Goal: Information Seeking & Learning: Learn about a topic

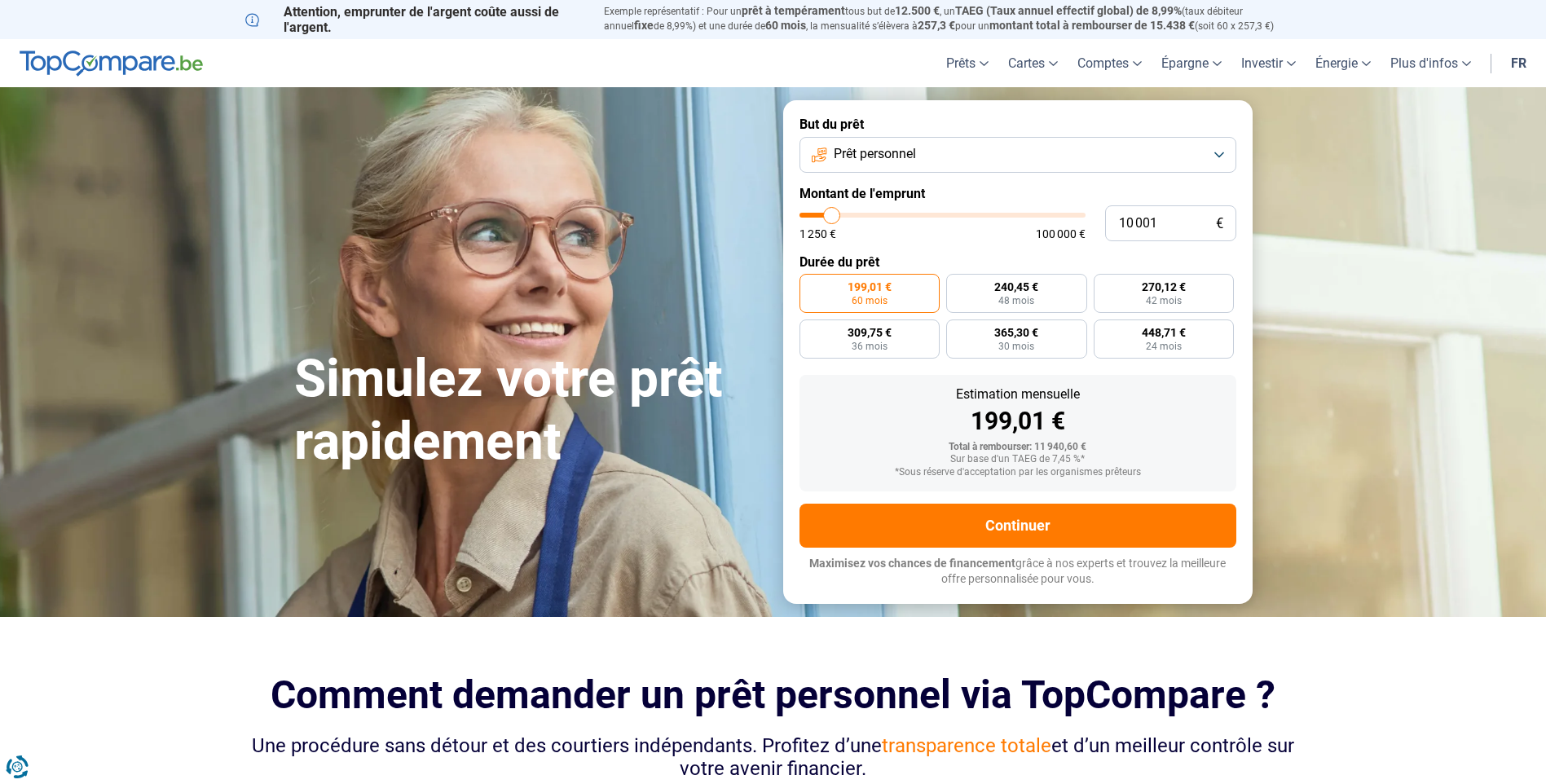
type input "13 000"
type input "13000"
type input "17 750"
type input "17750"
type input "19 750"
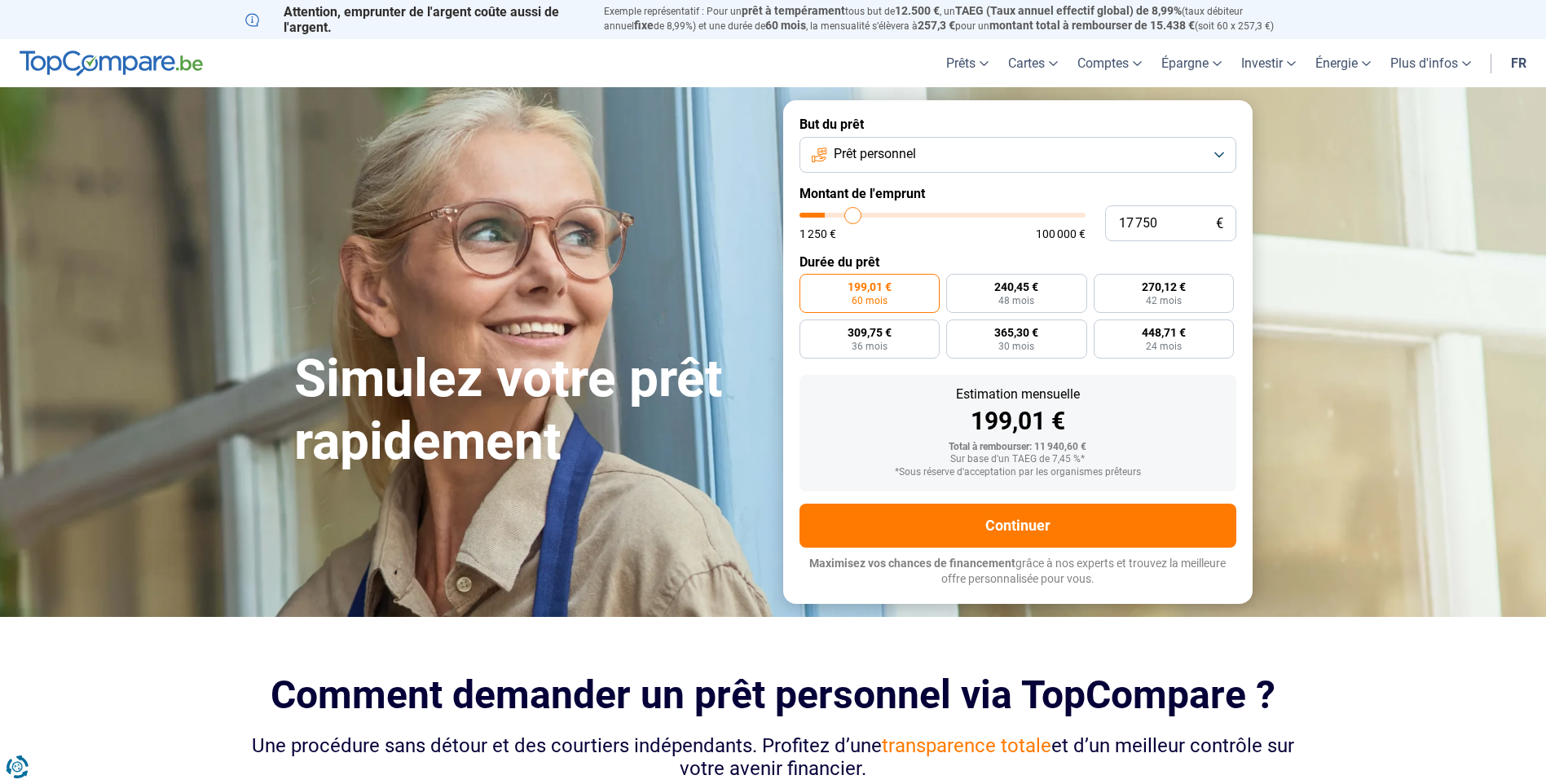
type input "19750"
type input "20 750"
type input "20750"
type input "21 250"
type input "21250"
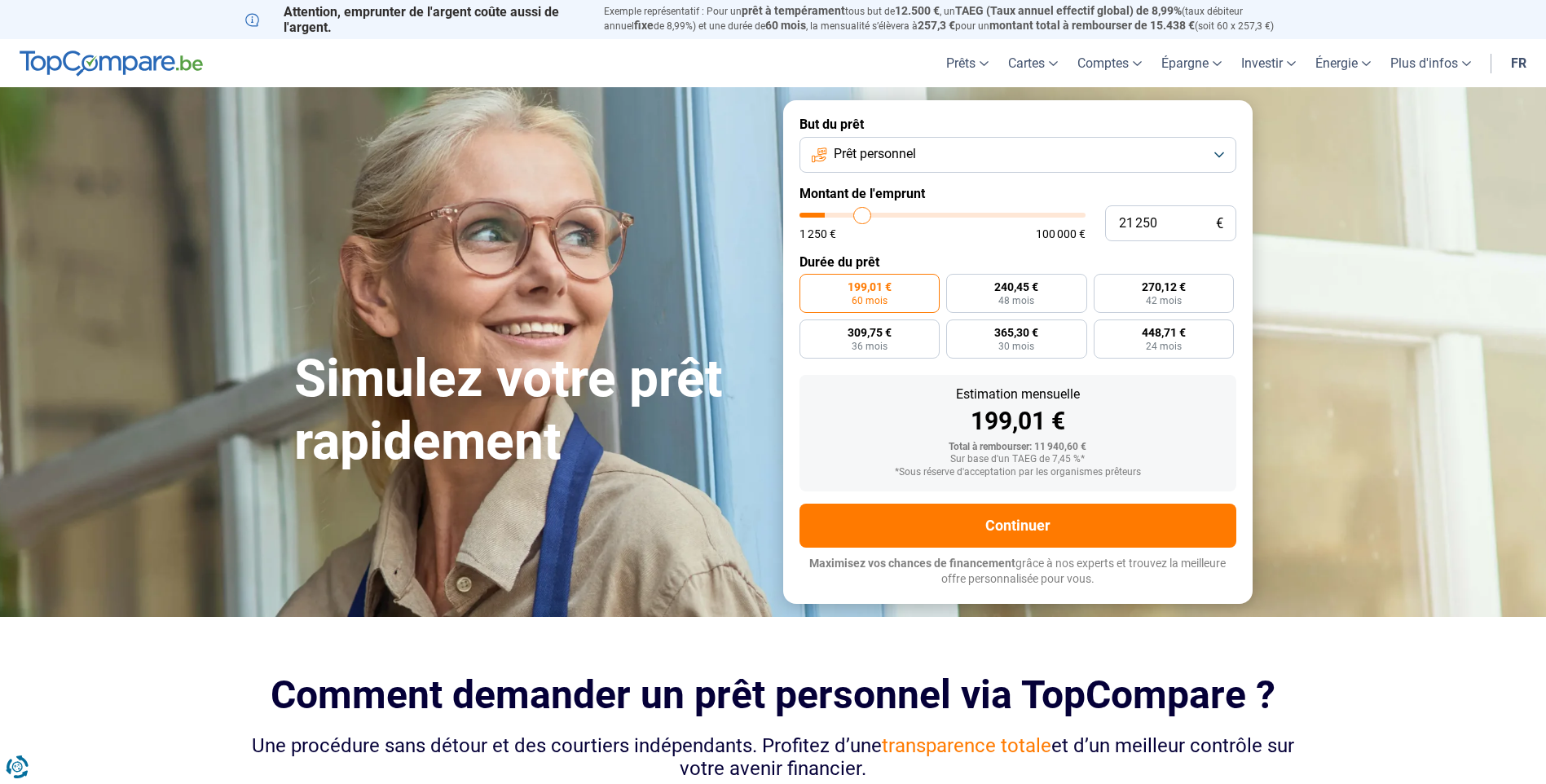
type input "21 500"
type input "21500"
type input "21 750"
type input "21750"
type input "22 000"
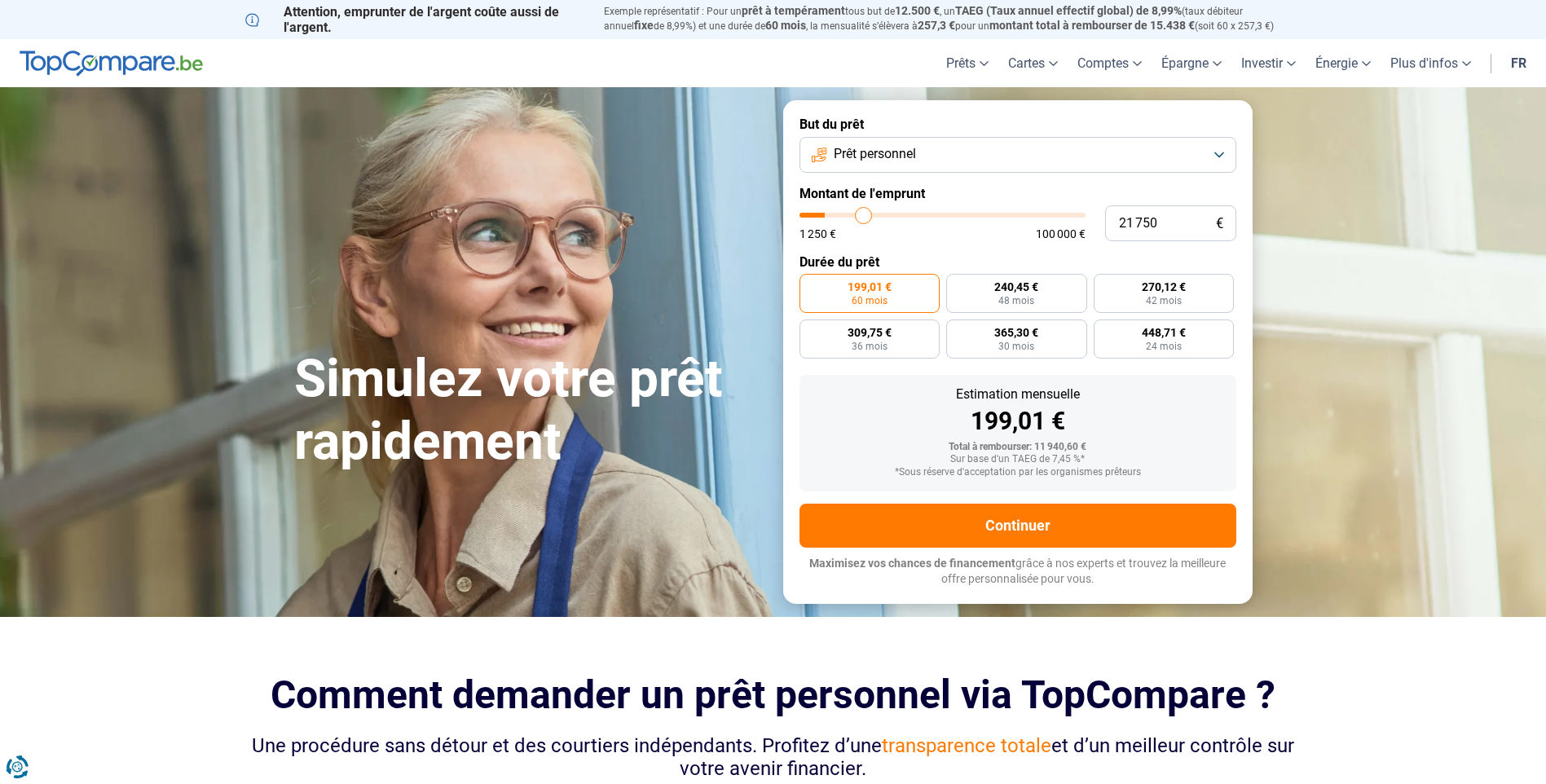
type input "22000"
type input "23 250"
type input "23250"
type input "24 250"
type input "24250"
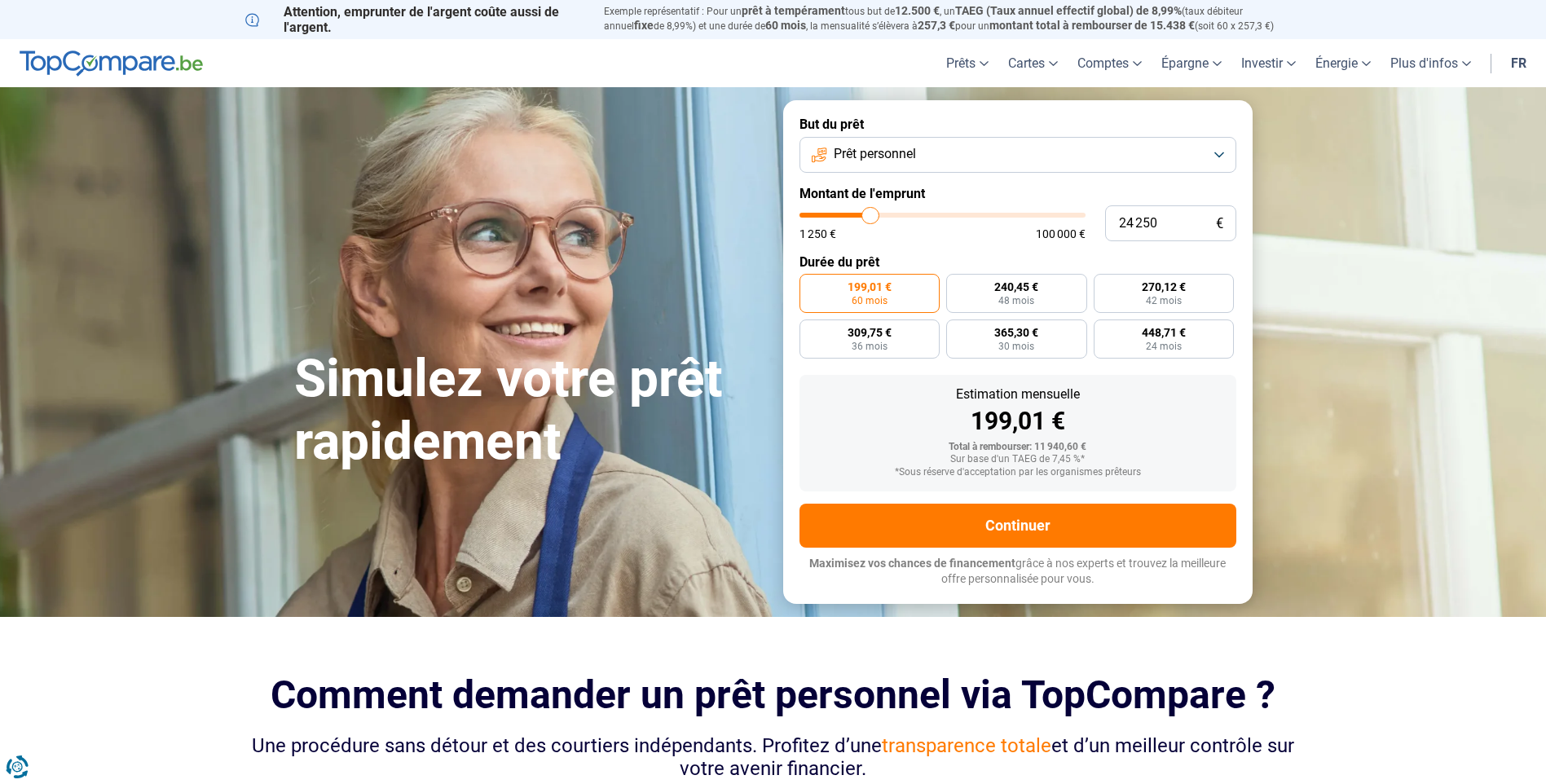
type input "24 750"
type input "24750"
type input "25 000"
type input "25000"
type input "25 750"
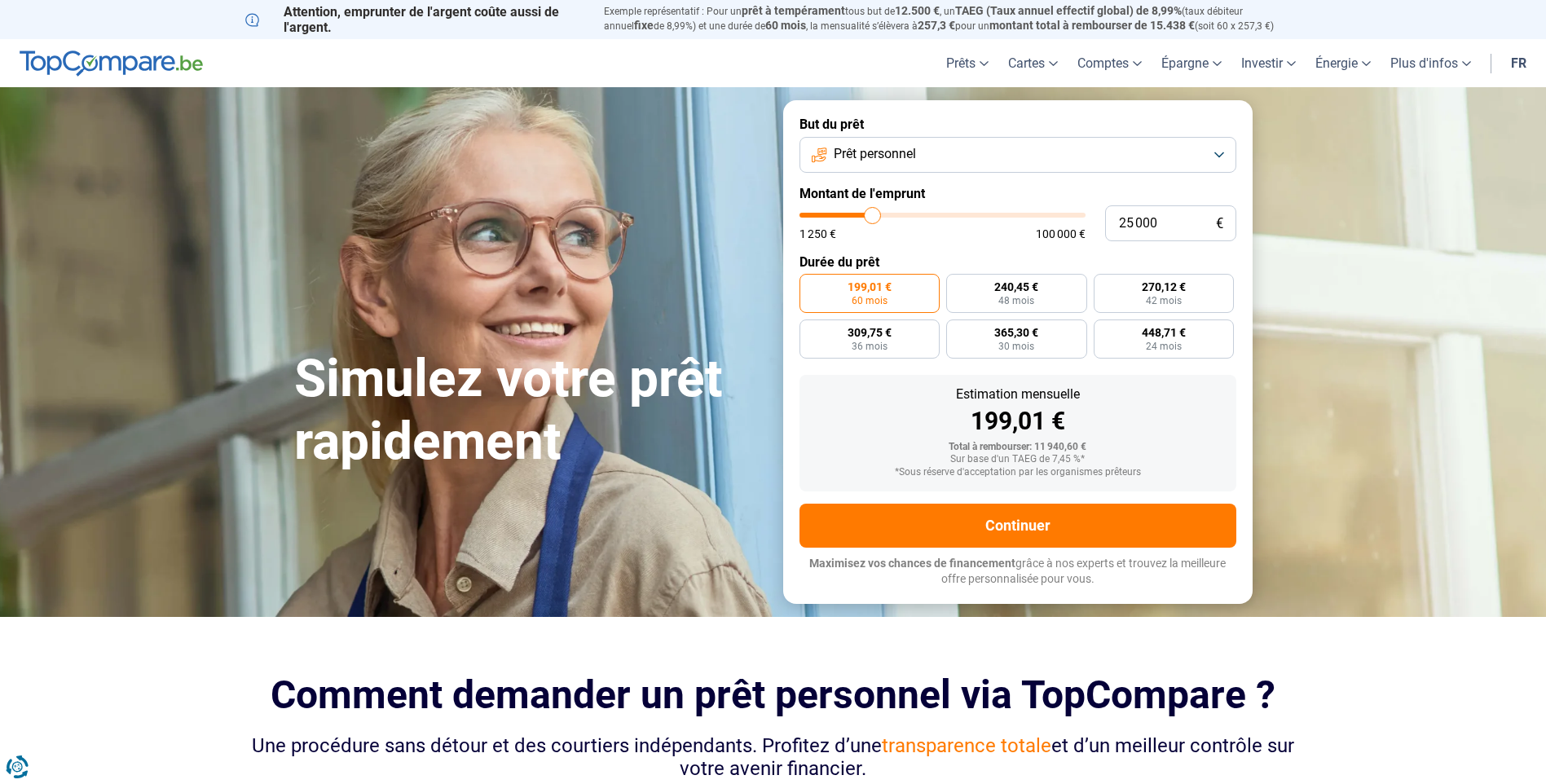
type input "25750"
type input "26 500"
type input "26500"
type input "29 750"
type input "29750"
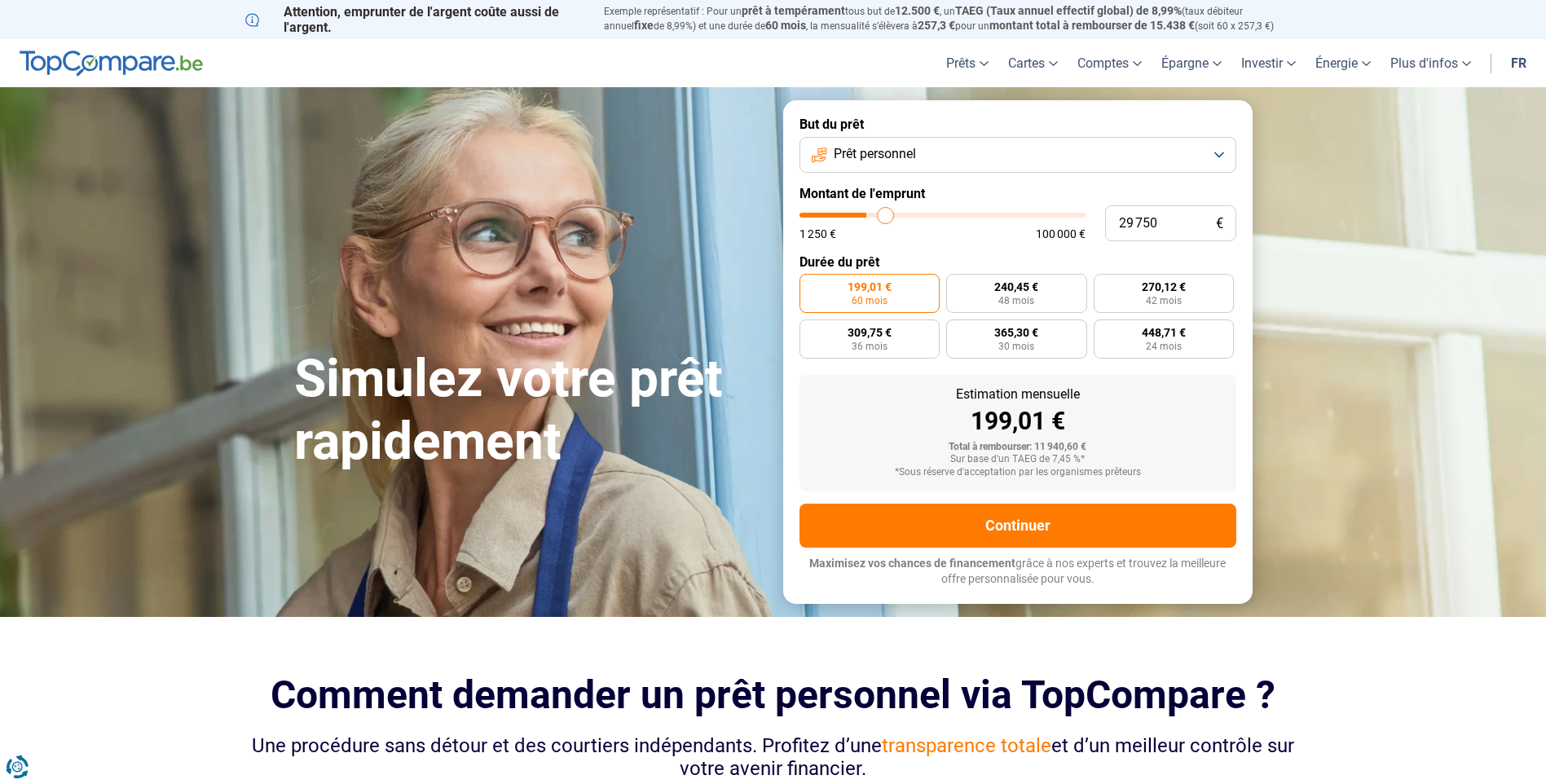
type input "33 750"
type input "33750"
type input "37 250"
type input "37250"
type input "39 750"
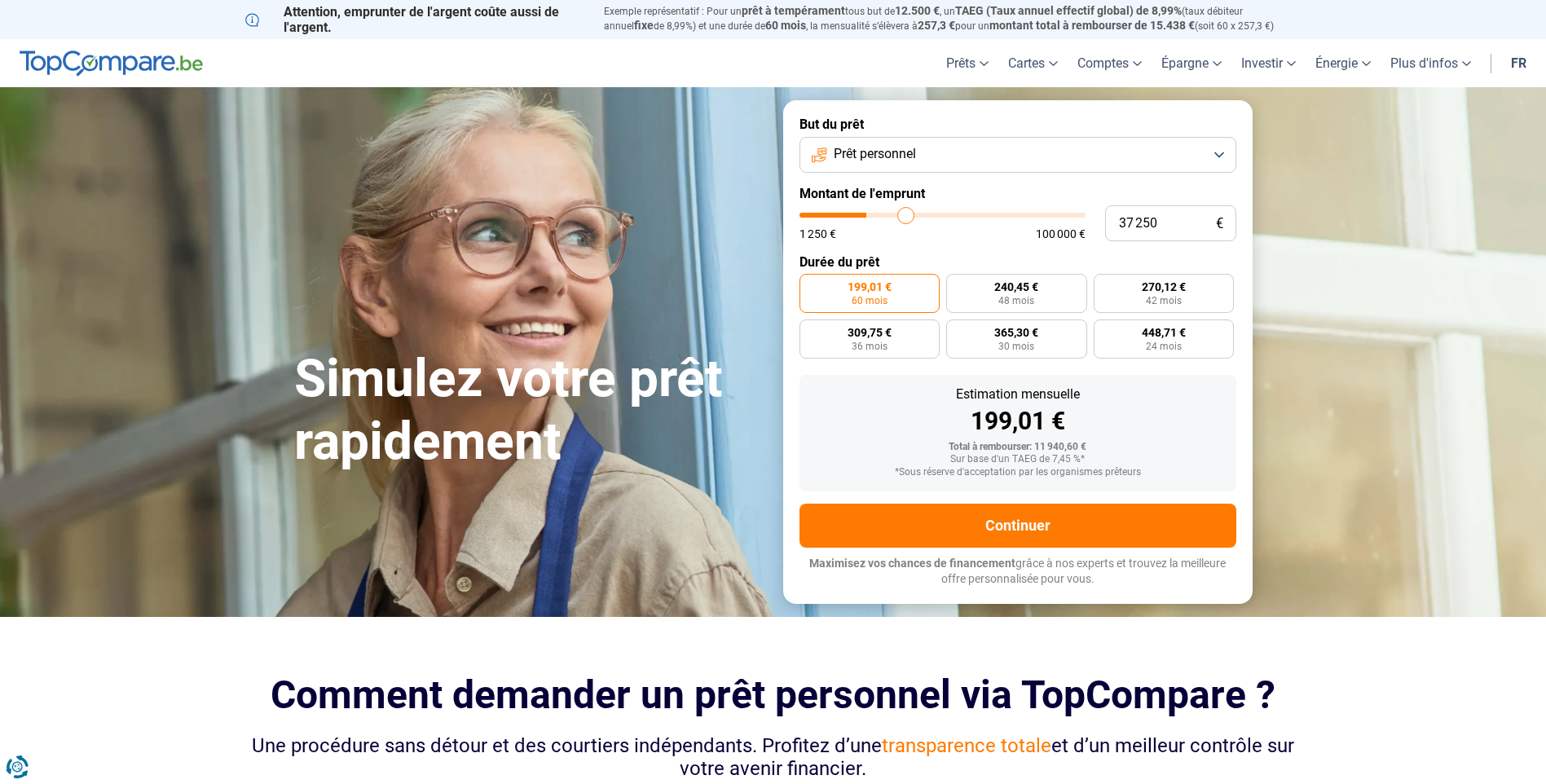
type input "39750"
type input "41 000"
type input "41000"
type input "42 250"
type input "42250"
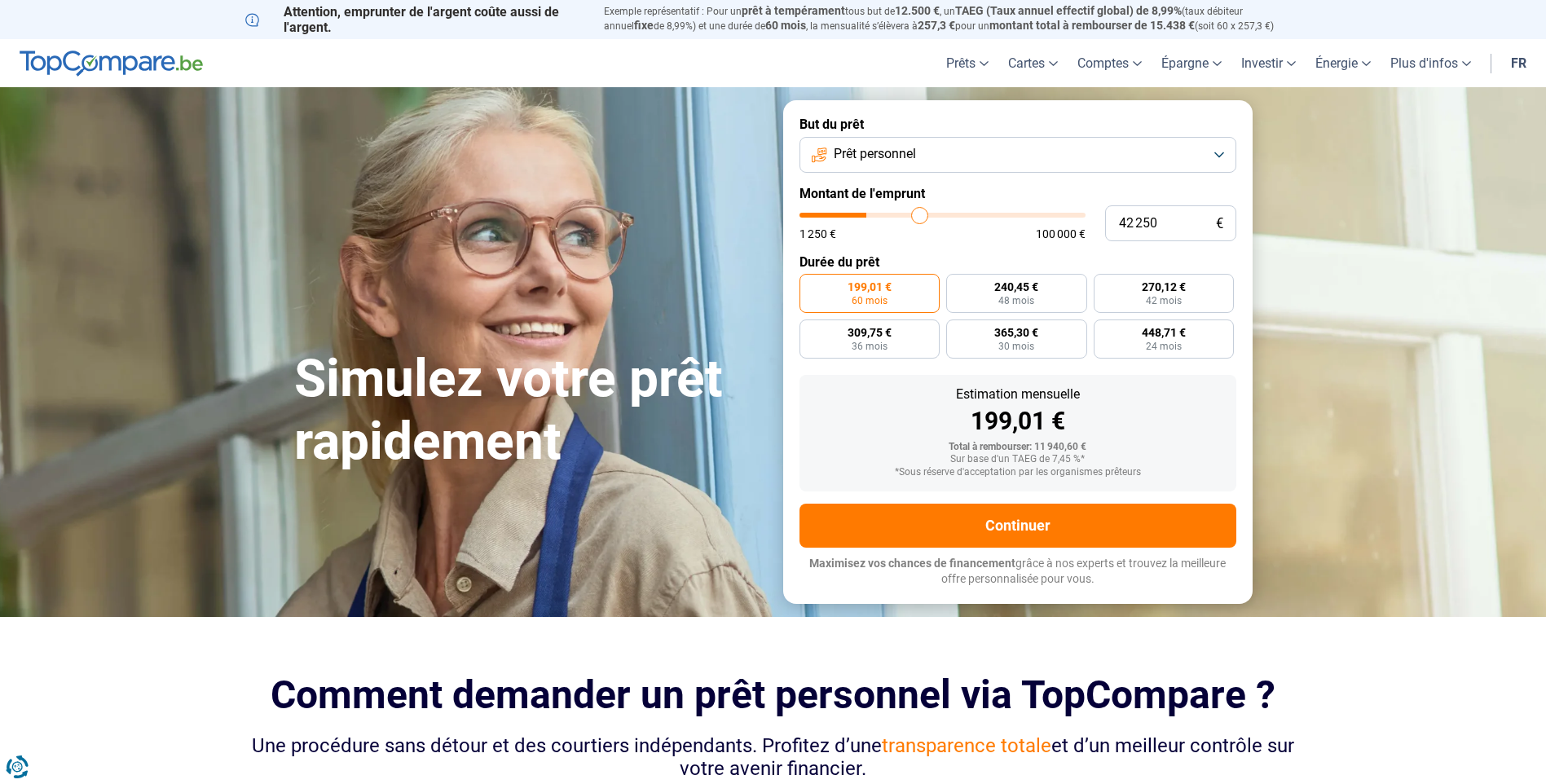
type input "44 000"
type input "44000"
type input "45 500"
type input "45500"
type input "47 250"
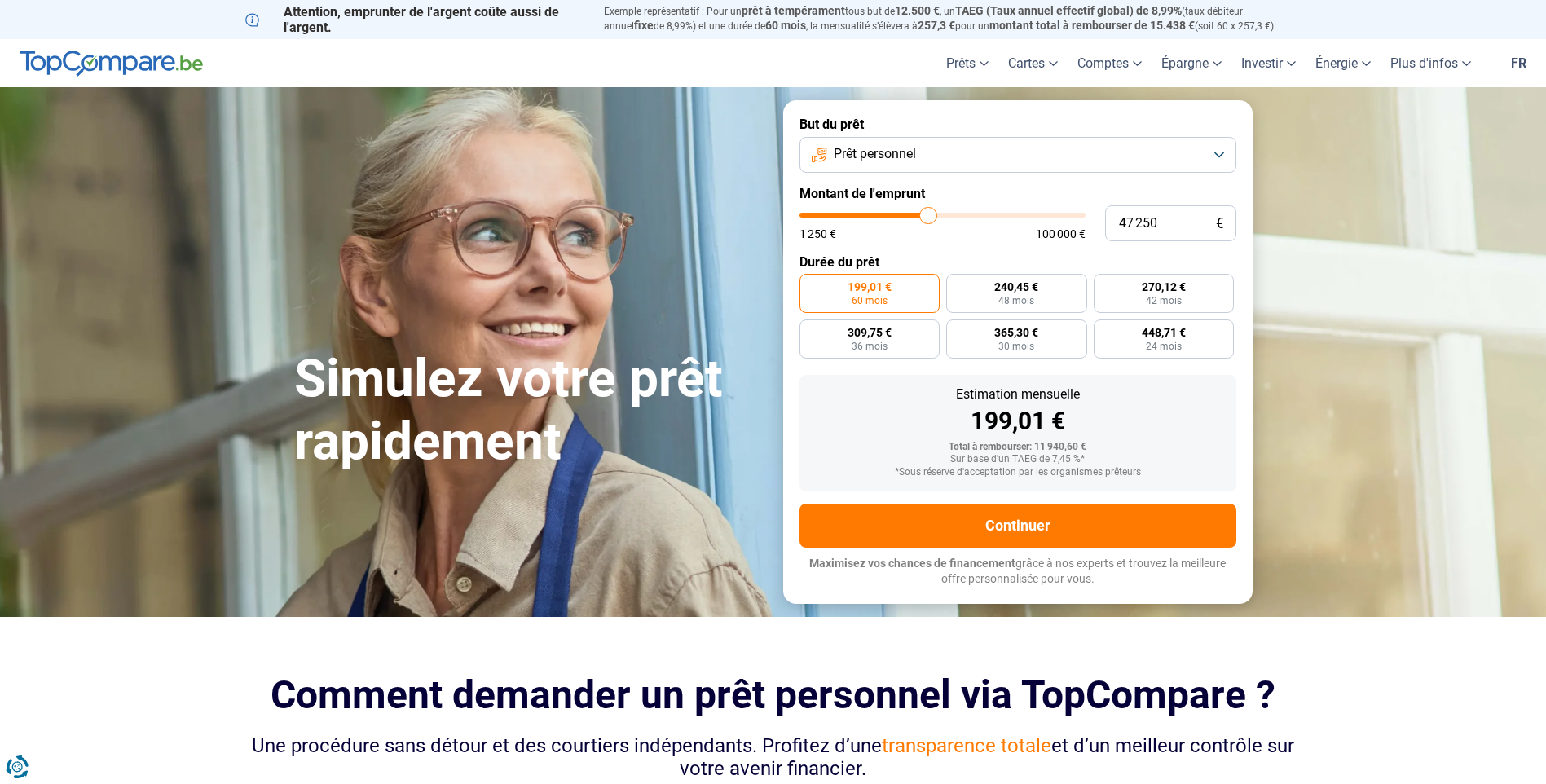
type input "47250"
type input "49 000"
type input "49000"
type input "51 000"
type input "51000"
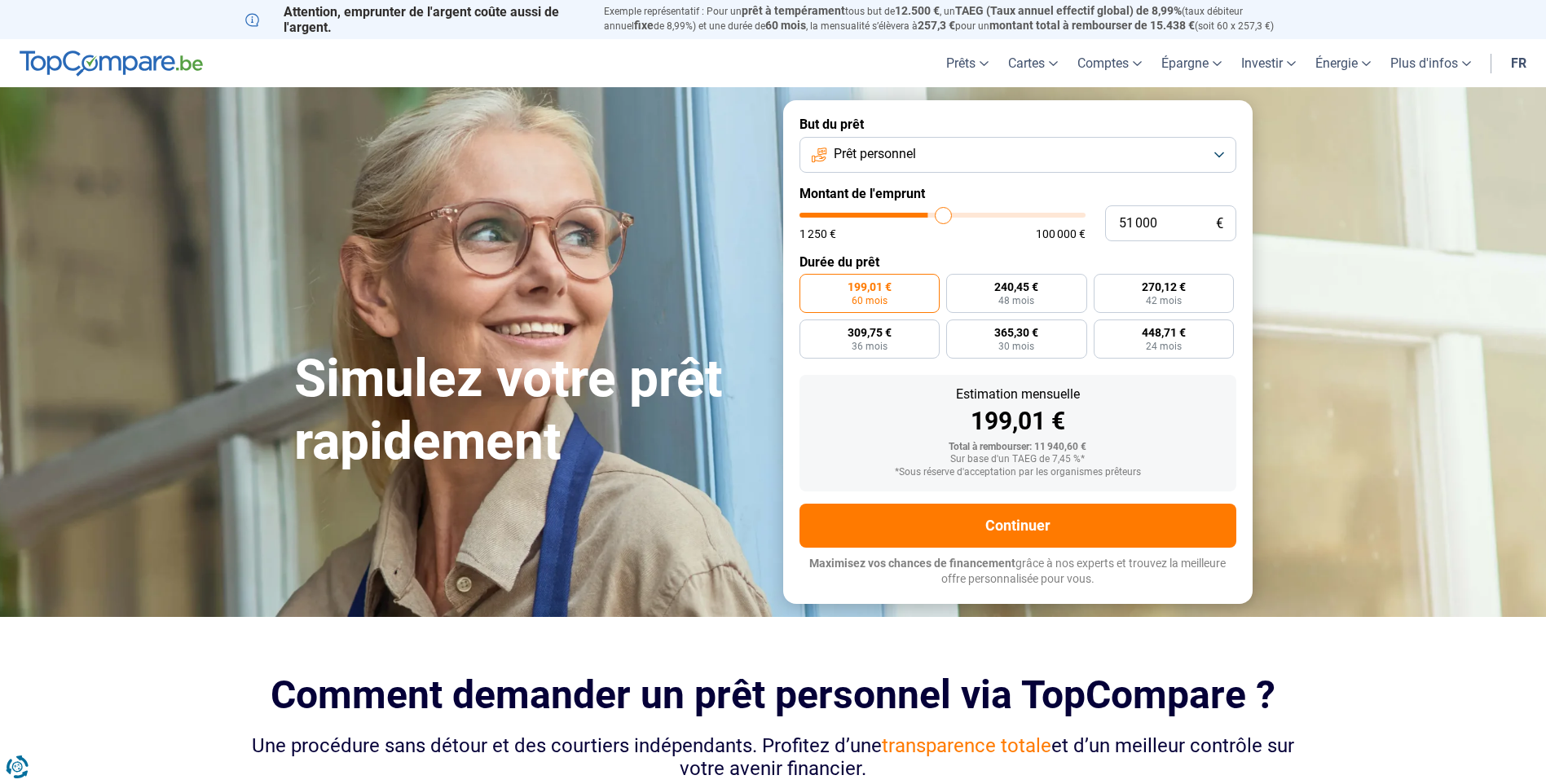
type input "53 500"
type input "53500"
type input "56 250"
type input "56250"
type input "59 250"
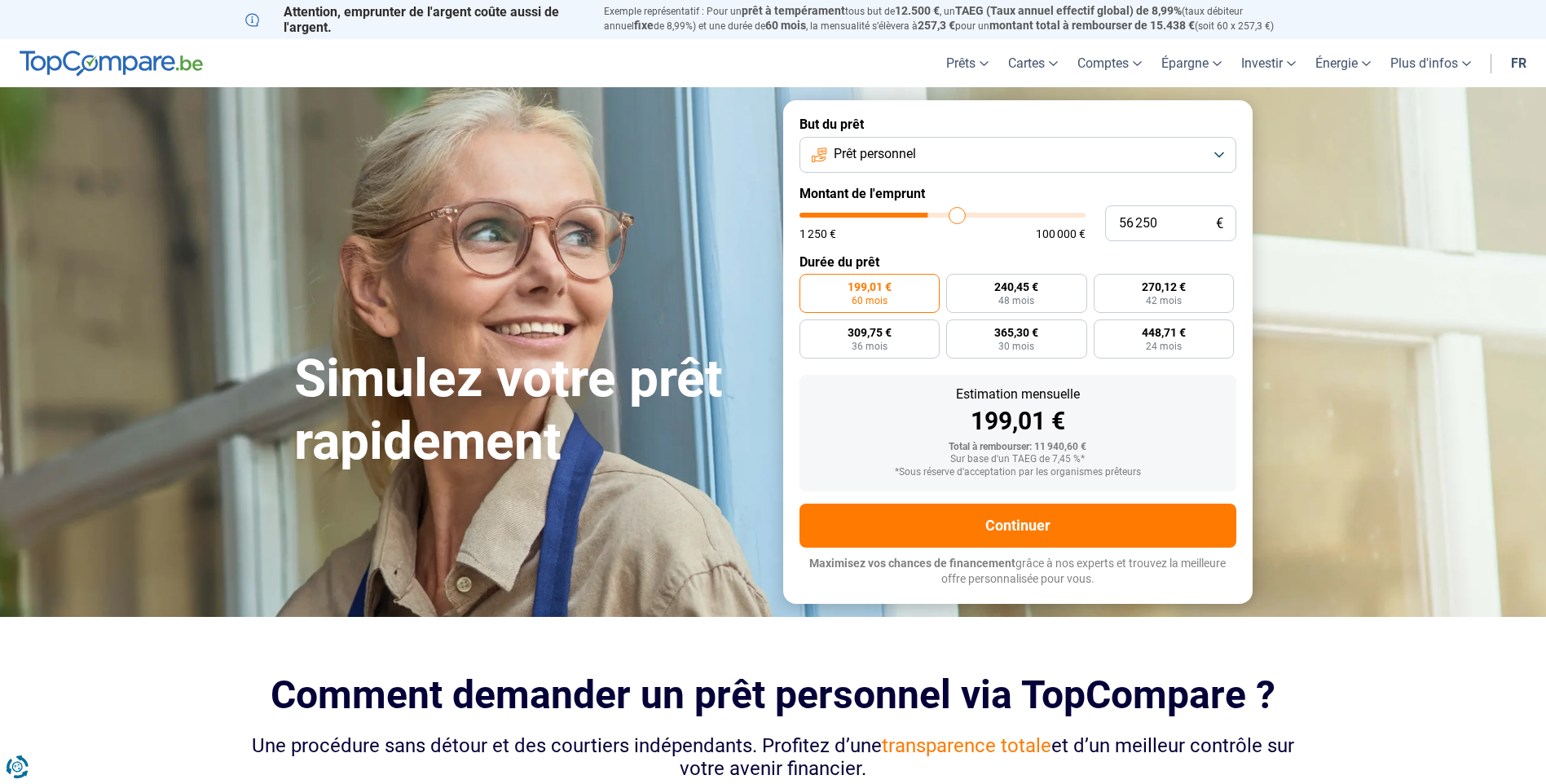
type input "59250"
type input "62 250"
type input "62250"
type input "64 250"
type input "64250"
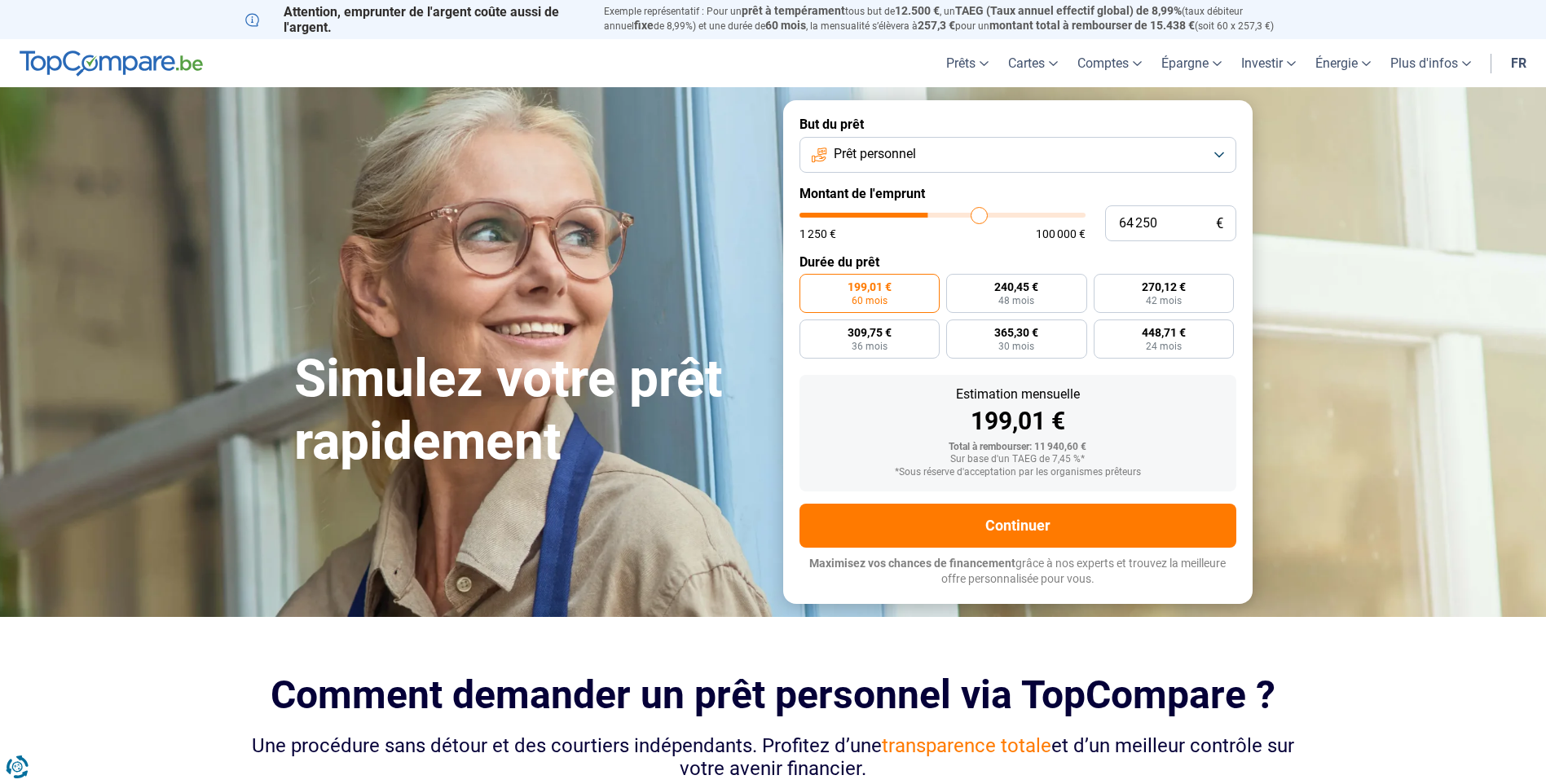
type input "65 000"
type input "65000"
type input "65 750"
type input "65750"
type input "66 000"
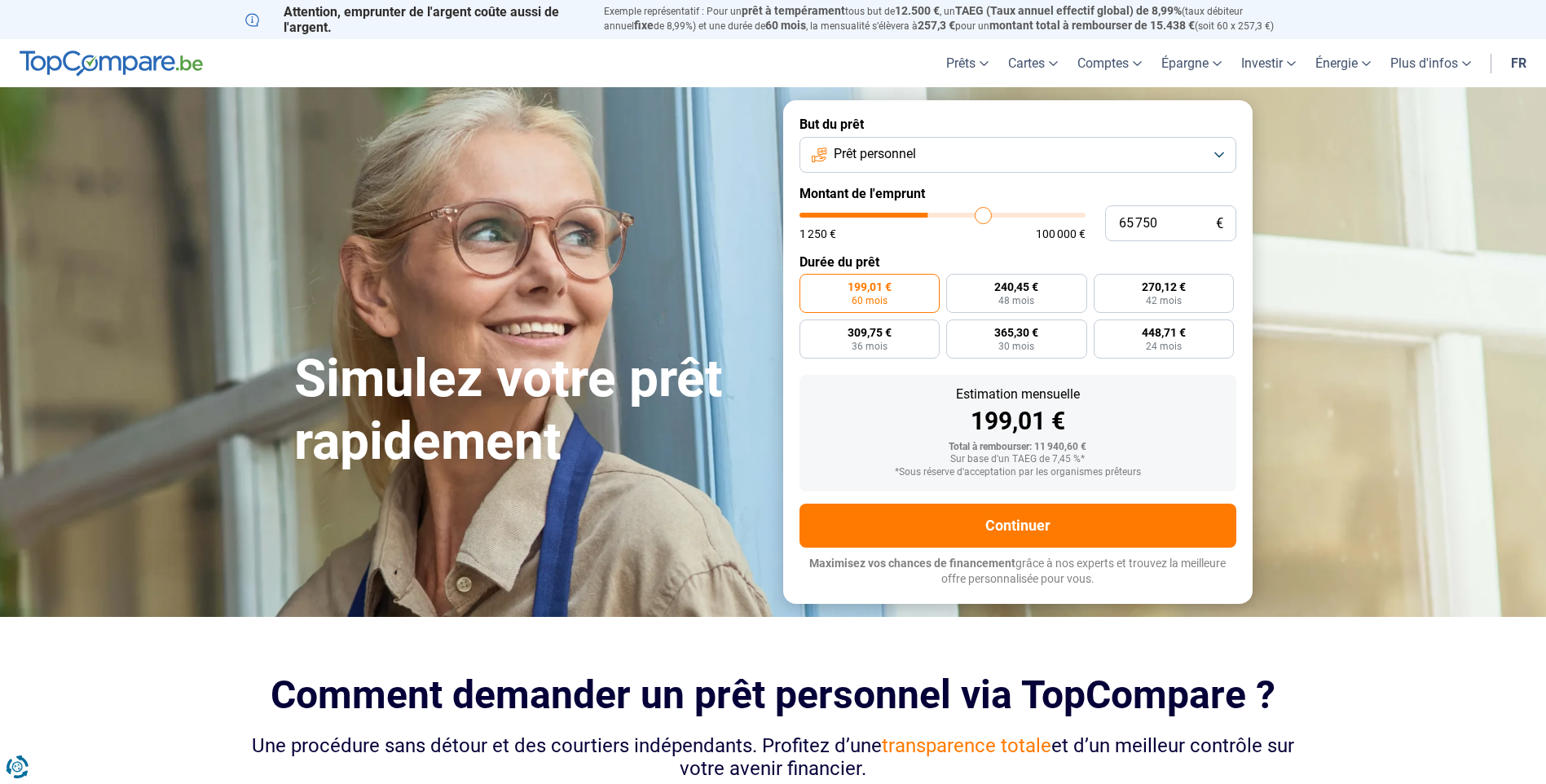
type input "66000"
type input "66 250"
type input "66250"
type input "69 000"
type input "69000"
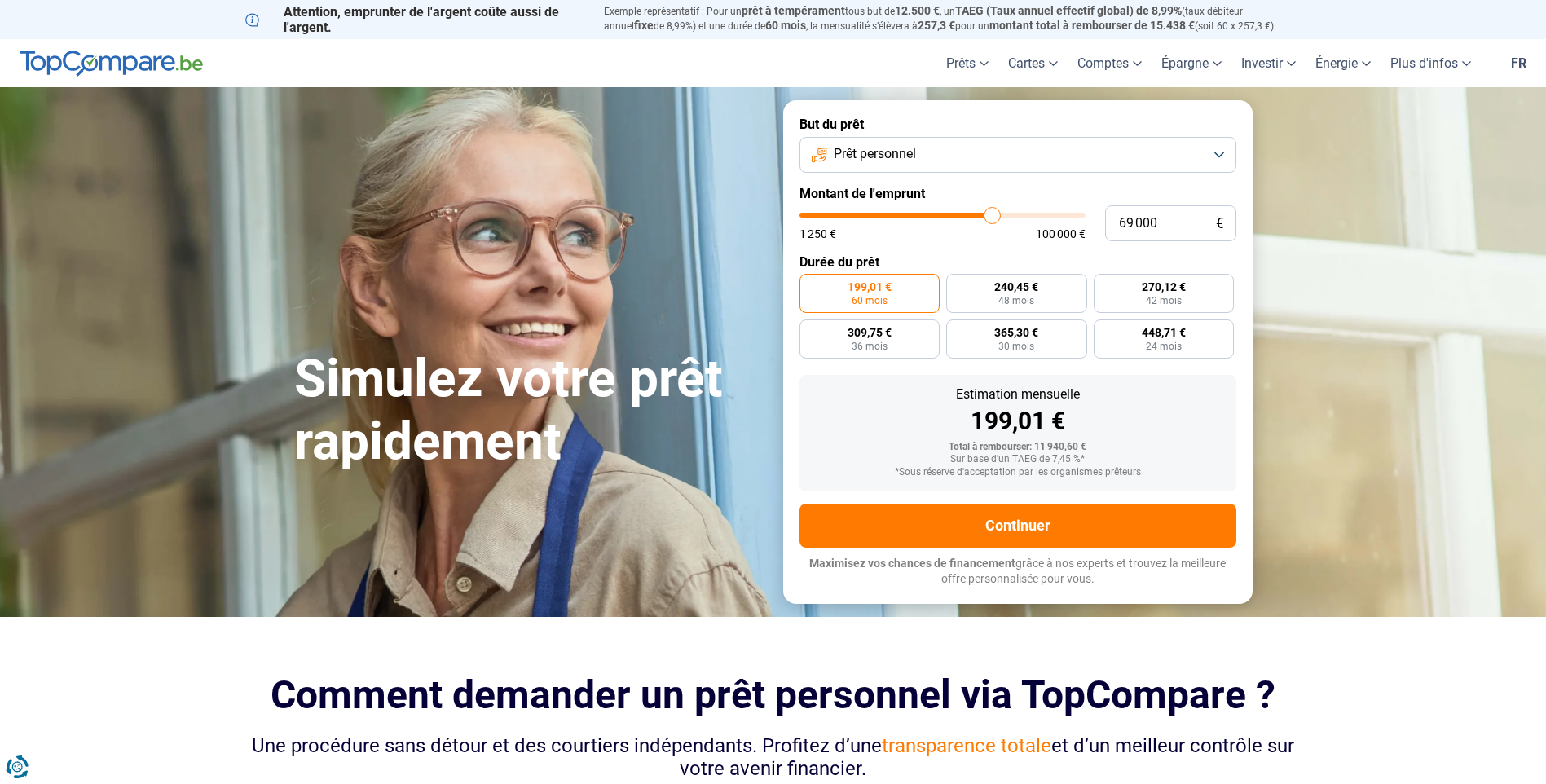
type input "74 250"
type input "74250"
type input "80 750"
type input "80750"
type input "84 000"
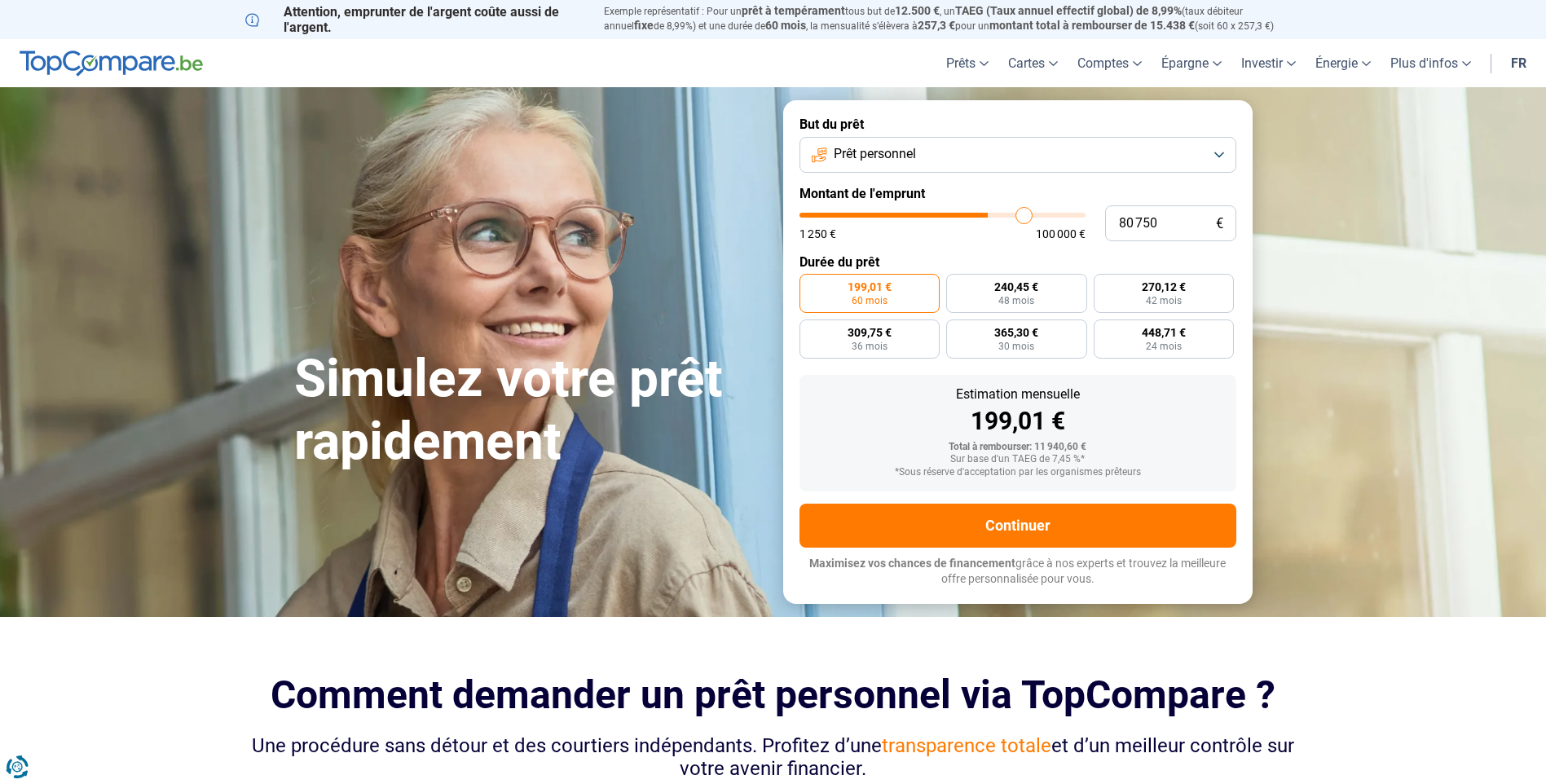
type input "84000"
type input "88 000"
type input "88000"
type input "93 250"
type input "93250"
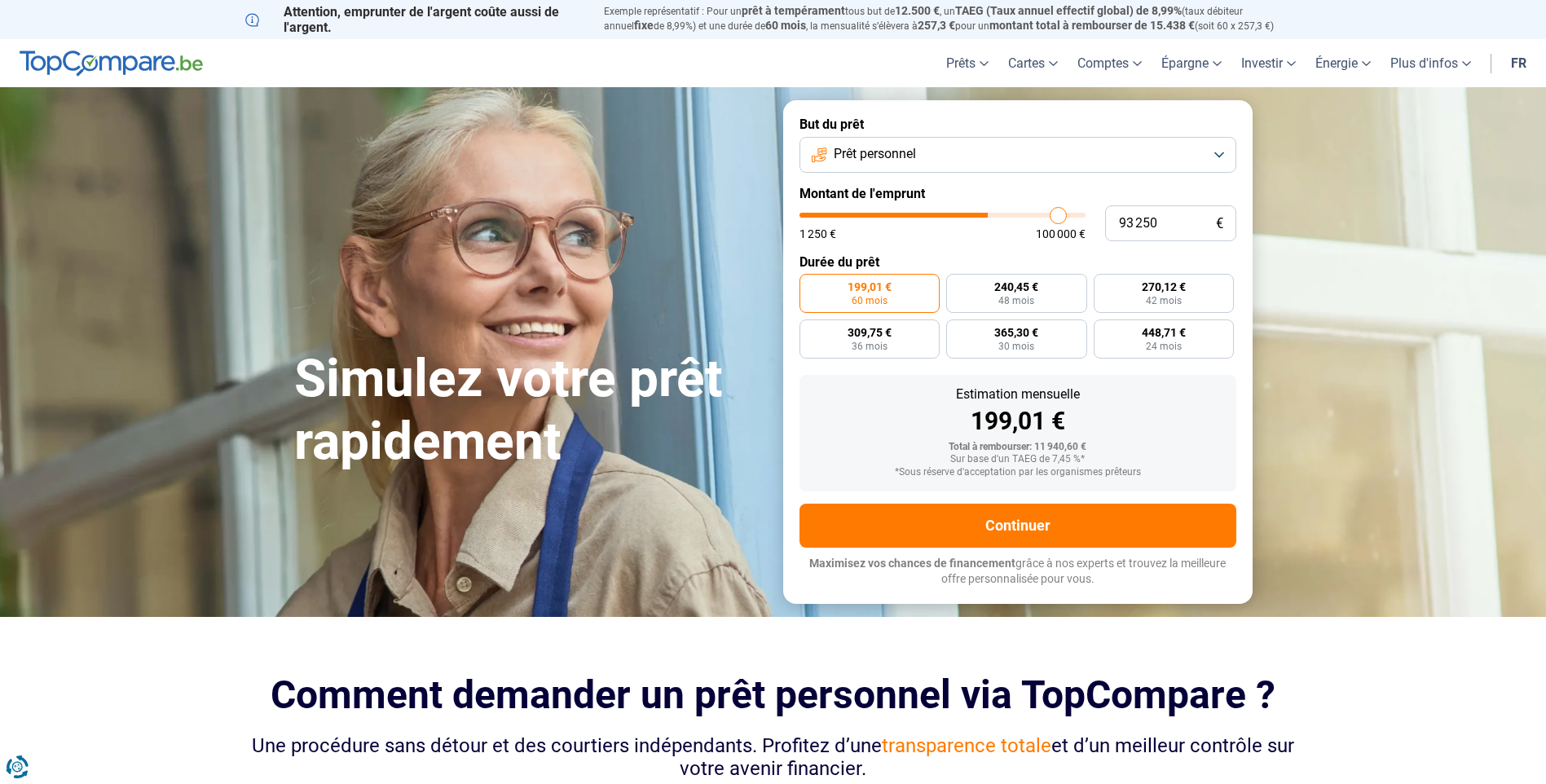
type input "95 000"
type input "95000"
type input "96 000"
type input "96000"
type input "96 250"
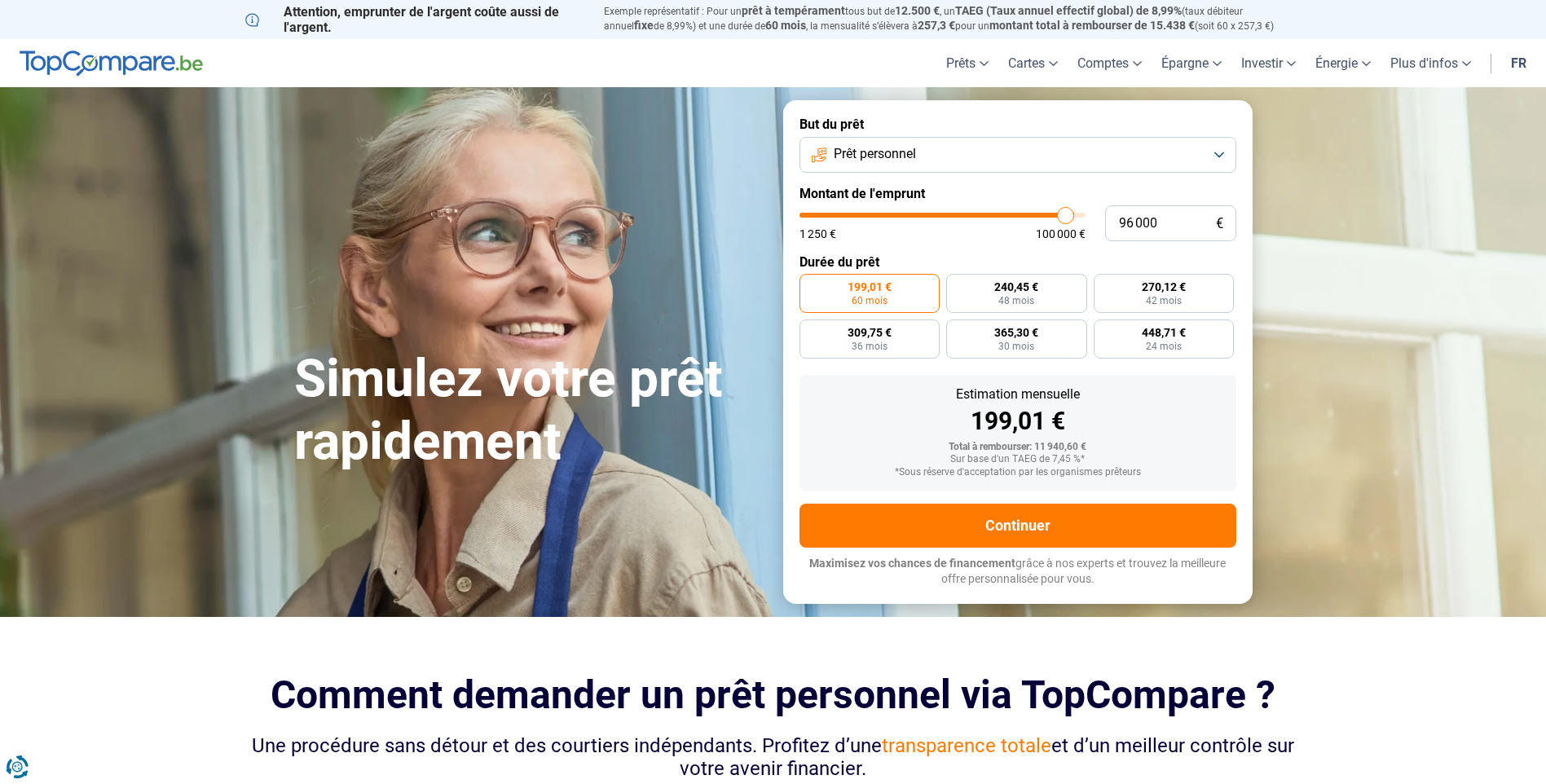
type input "96250"
type input "96 500"
type input "96500"
type input "97 250"
type input "97250"
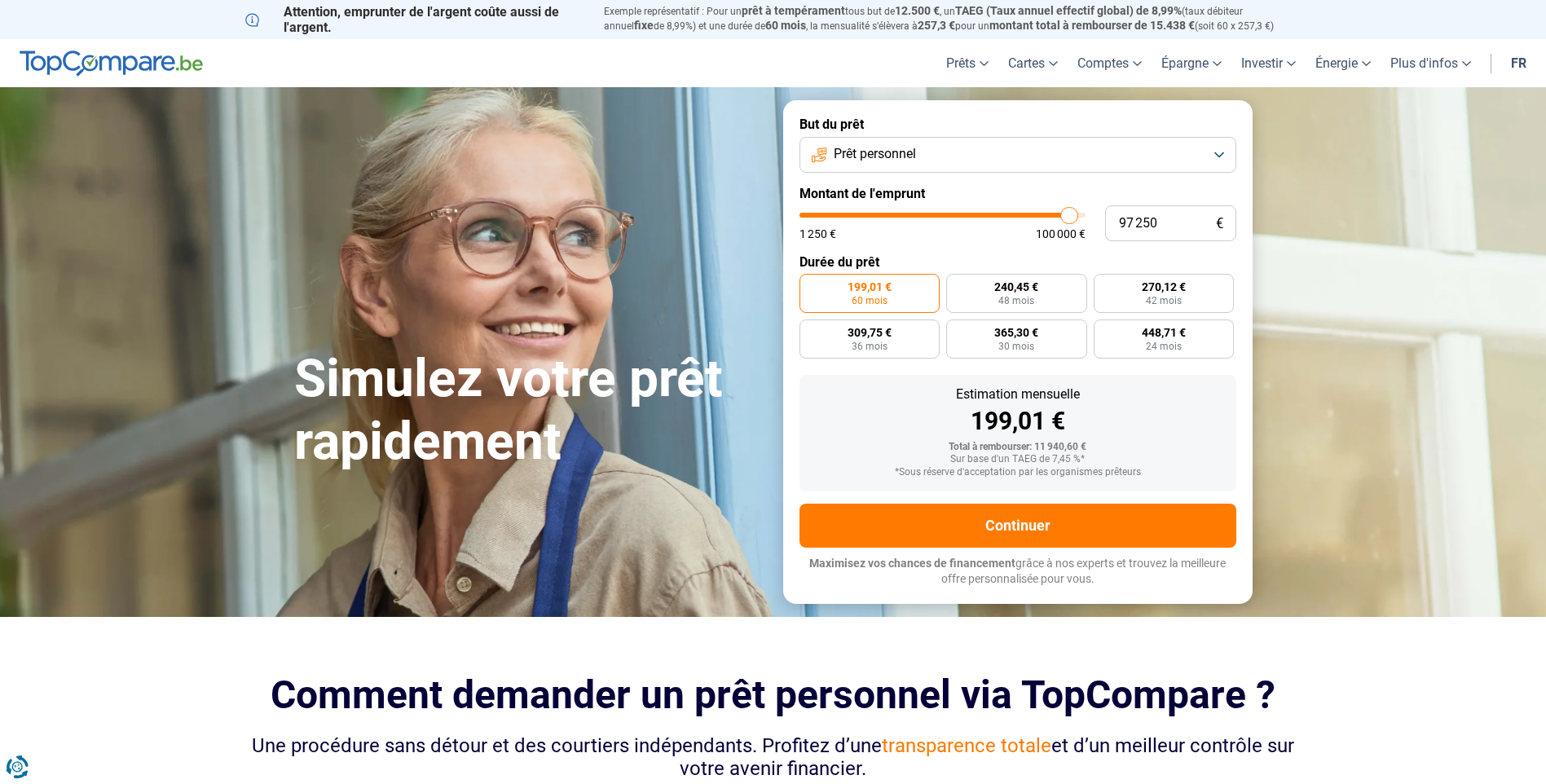
type input "98 000"
type input "98000"
type input "98 500"
type input "98500"
type input "99 000"
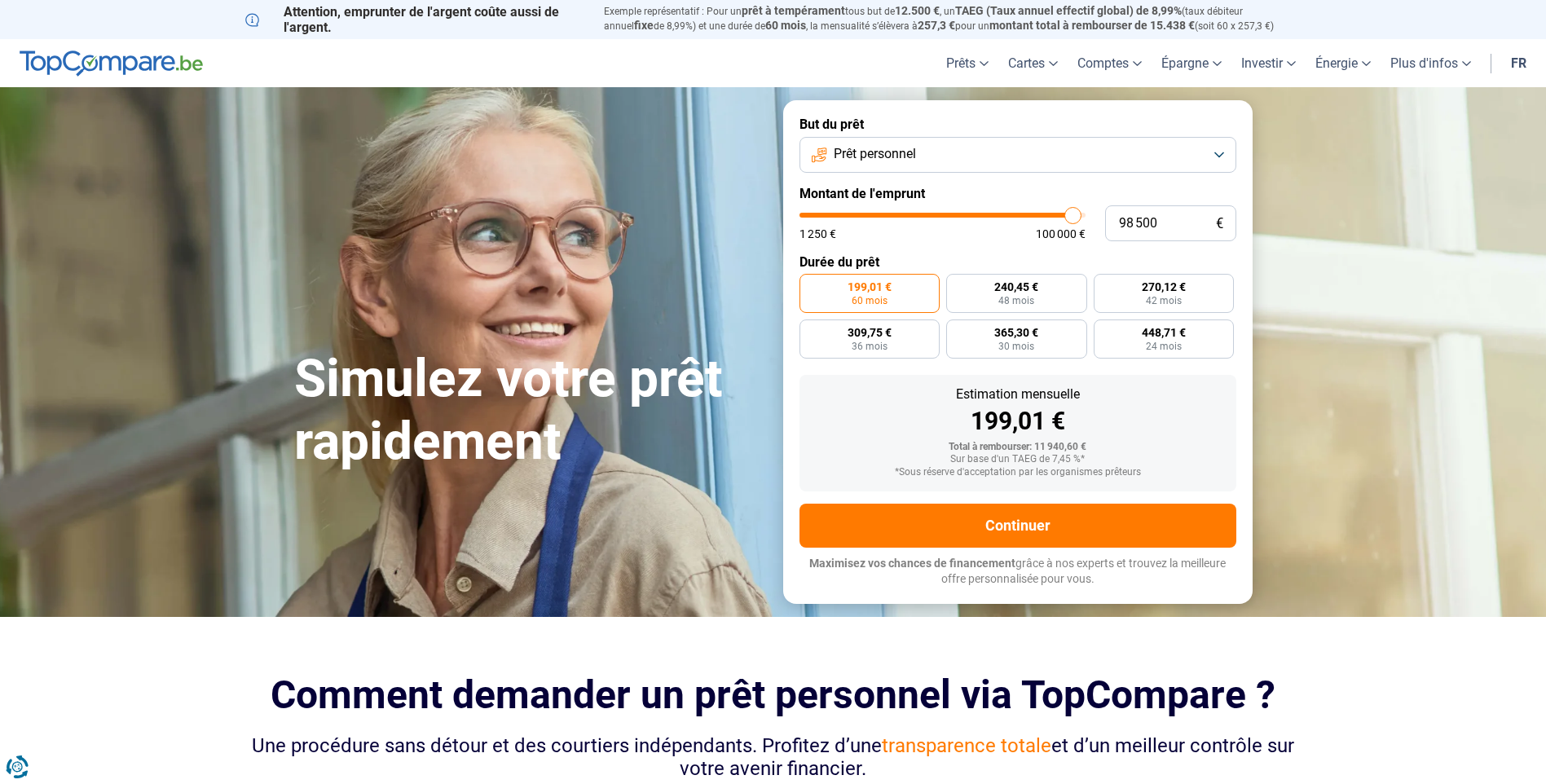
type input "99000"
type input "99 250"
type input "99250"
type input "99 500"
type input "99500"
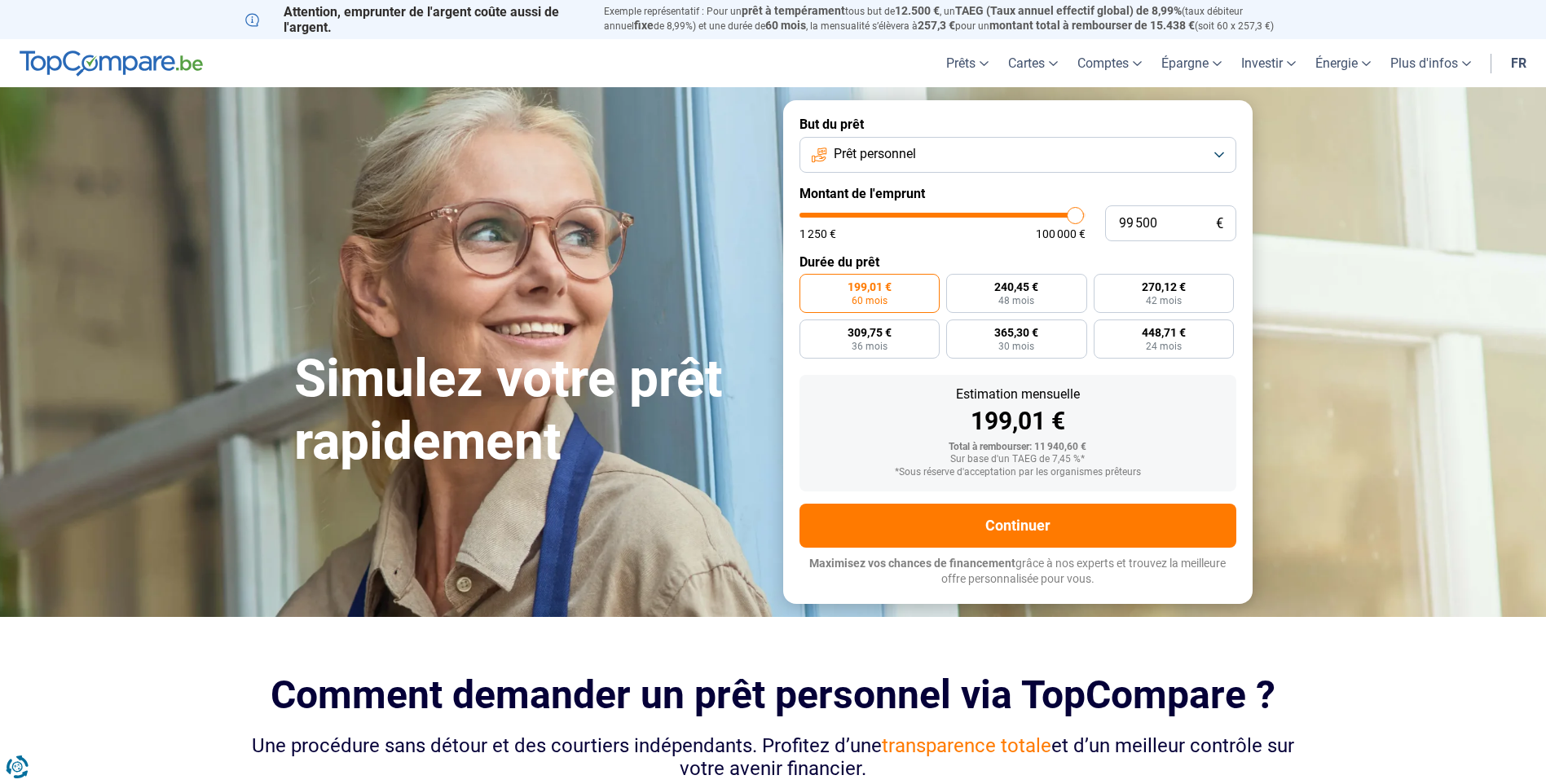
type input "100 000"
drag, startPoint x: 832, startPoint y: 218, endPoint x: 1093, endPoint y: 216, distance: 261.0
type input "100000"
click at [1086, 216] on input "range" at bounding box center [943, 215] width 286 height 5
radio input "false"
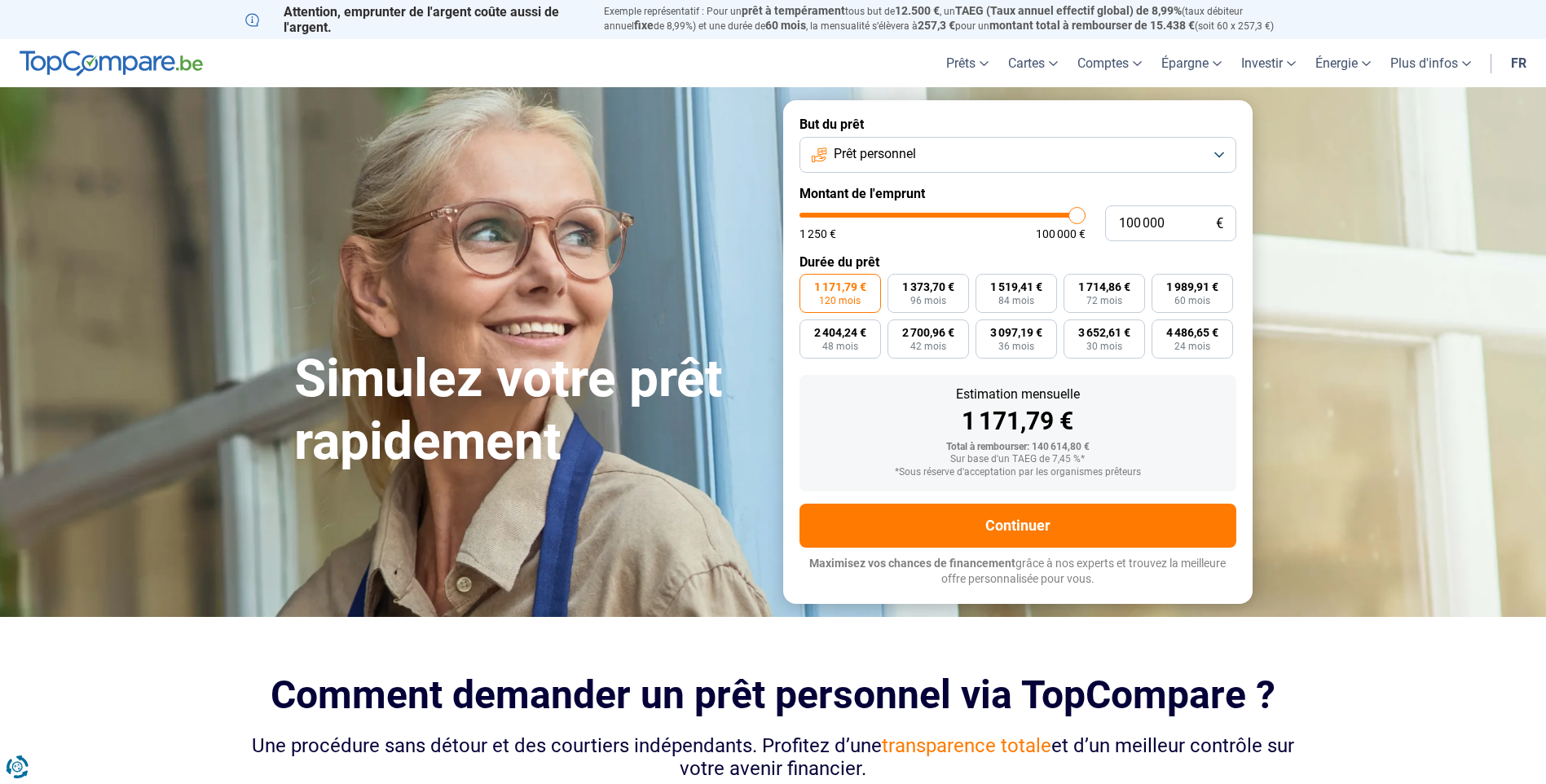
type input "99 250"
type input "99250"
type input "98 750"
type input "98750"
type input "98 500"
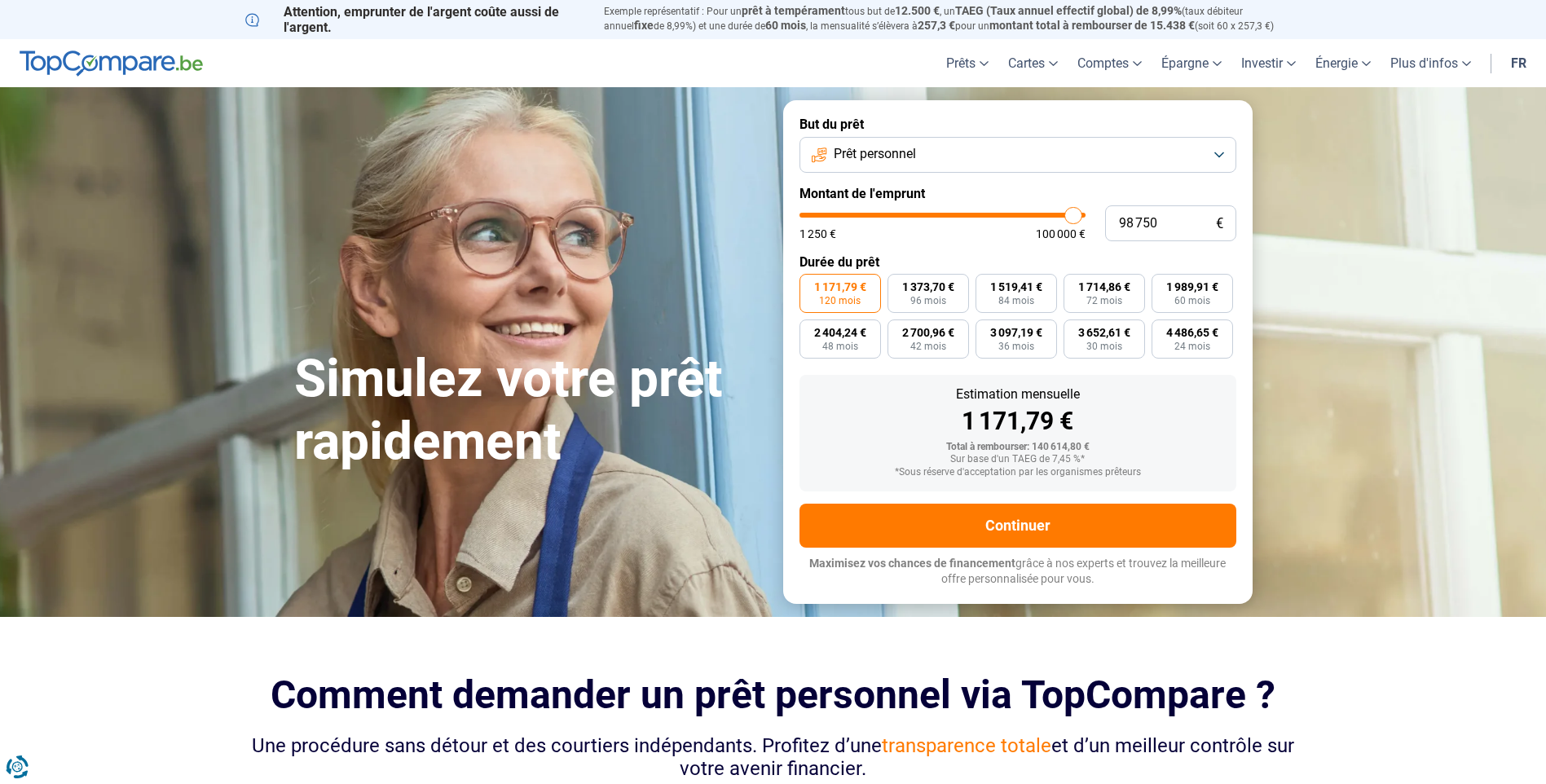
type input "98500"
type input "98 000"
type input "98000"
type input "97 750"
type input "97750"
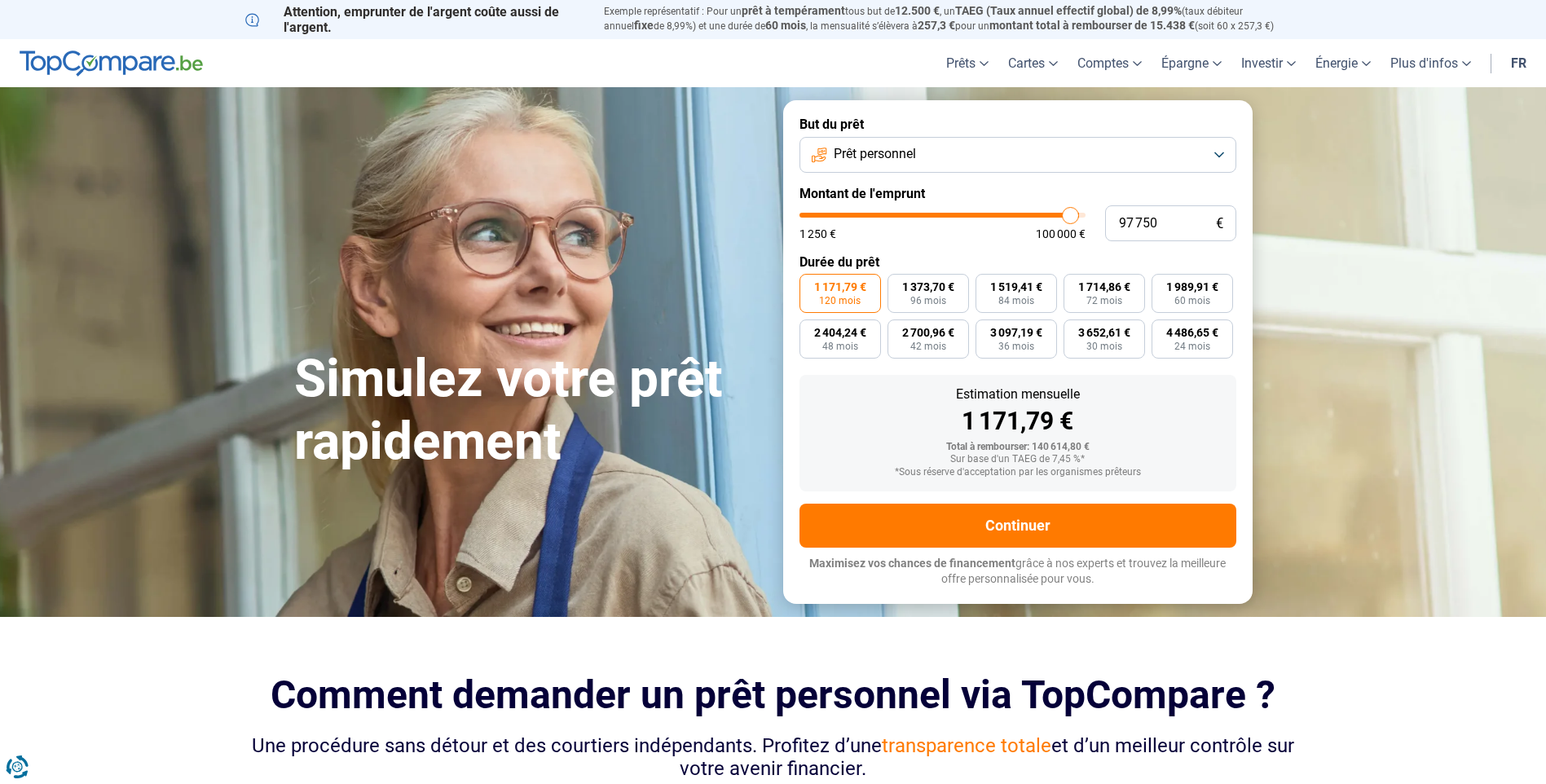
type input "97 500"
type input "97500"
type input "97 250"
type input "97250"
type input "97 000"
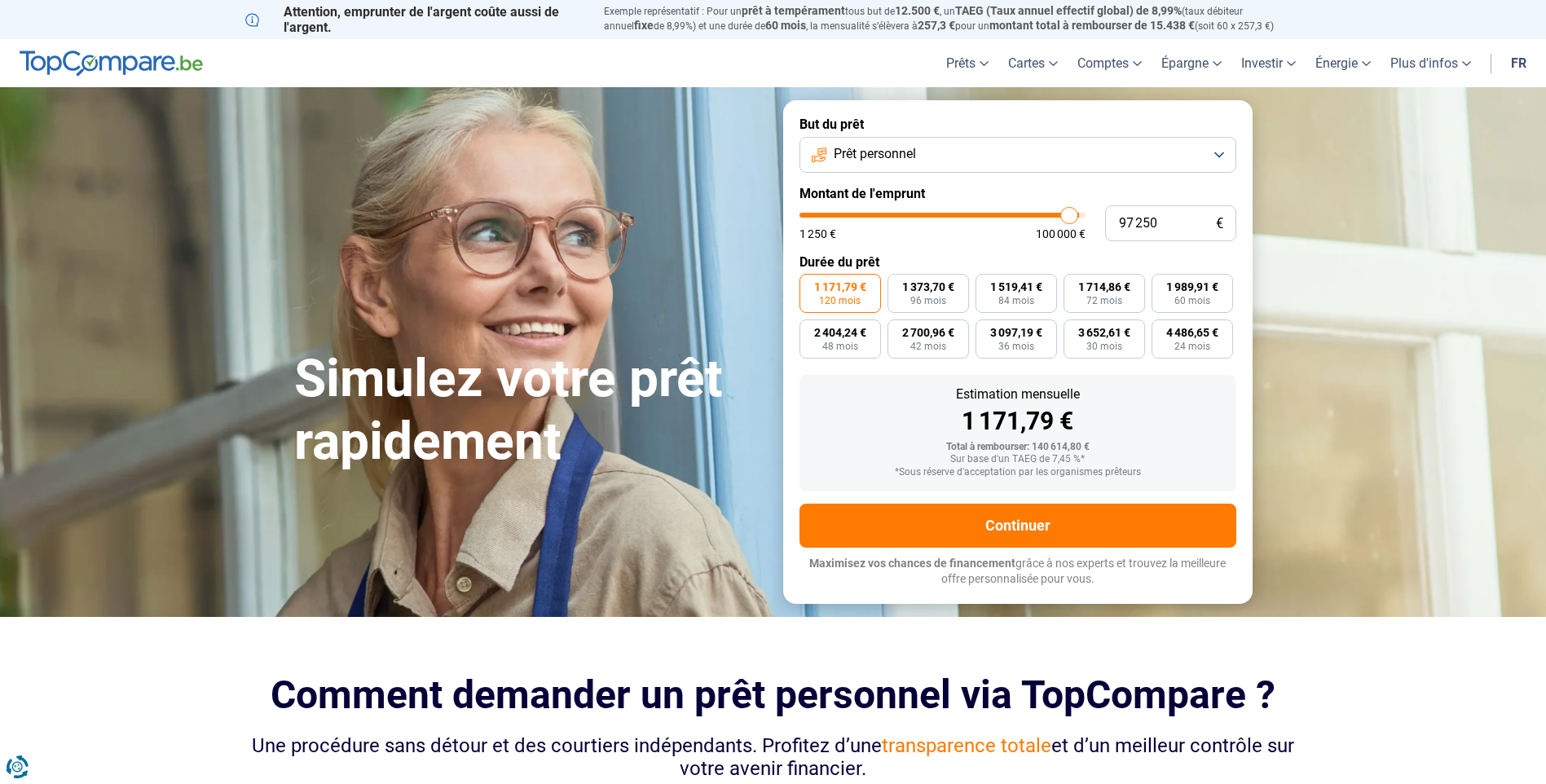
type input "97000"
type input "96 500"
type input "96500"
type input "96 250"
type input "96250"
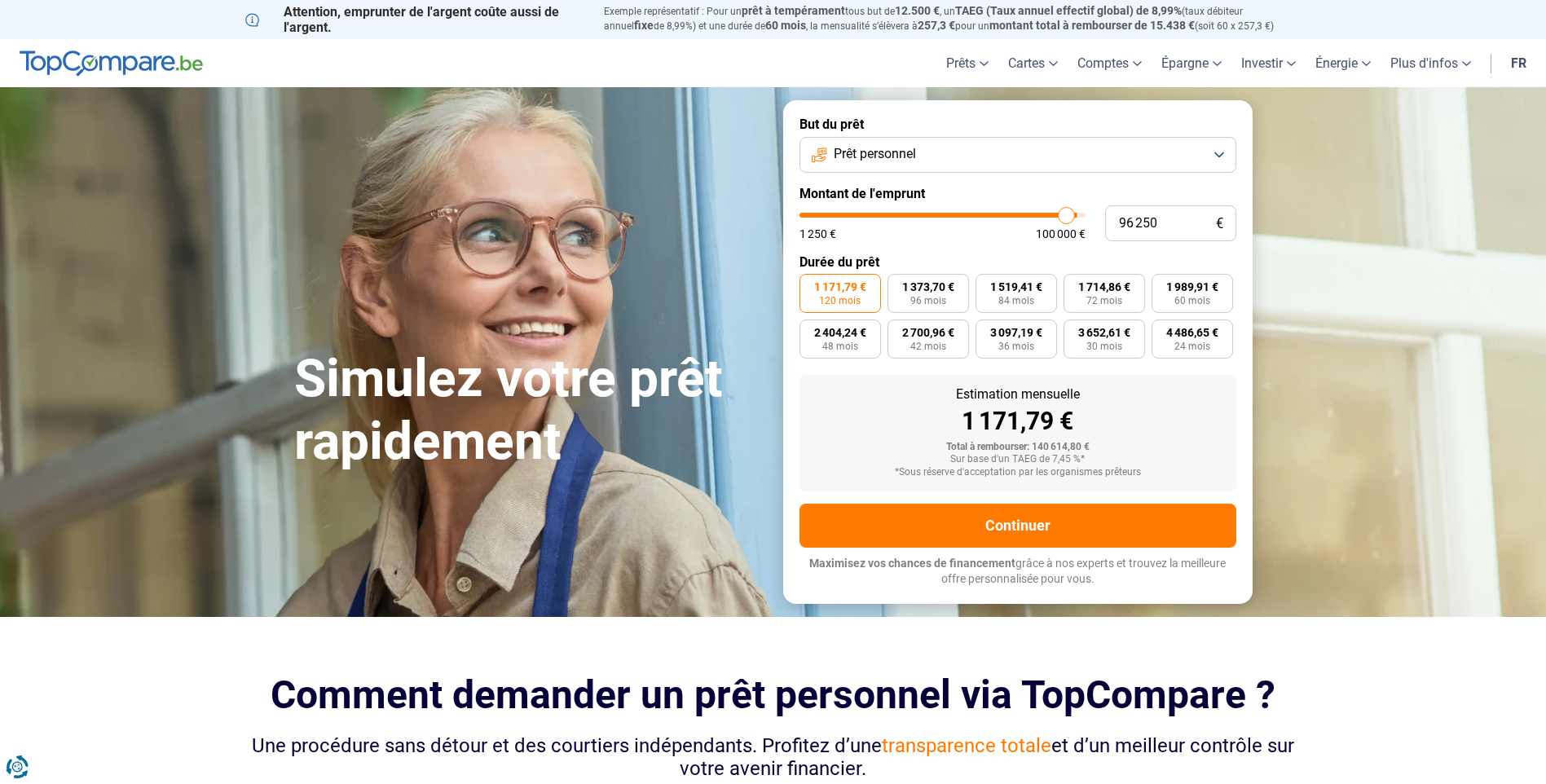
type input "96 000"
type input "96000"
type input "95 750"
type input "95750"
type input "95 500"
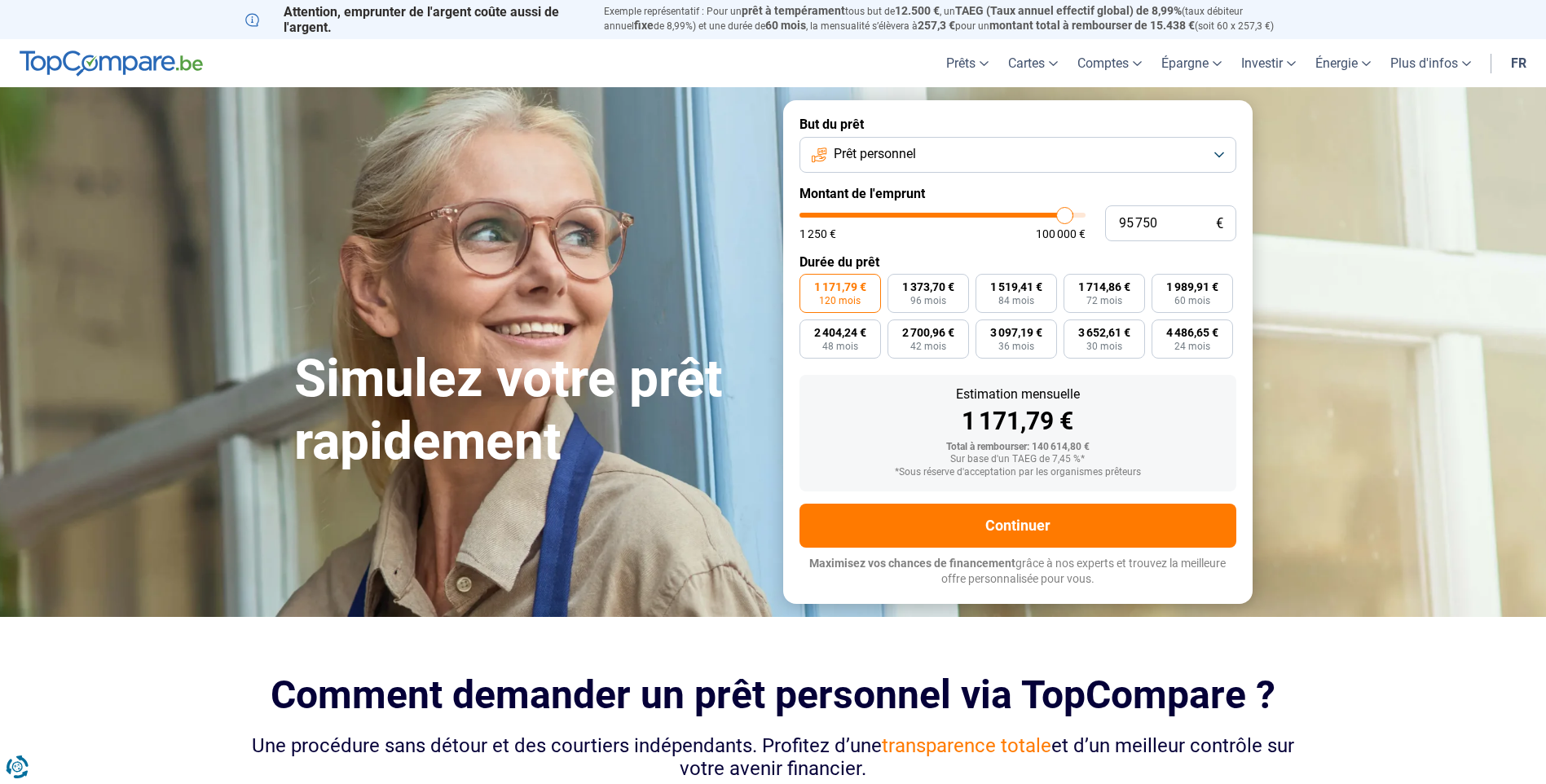
type input "95500"
type input "95 000"
type input "95000"
type input "94 750"
type input "94750"
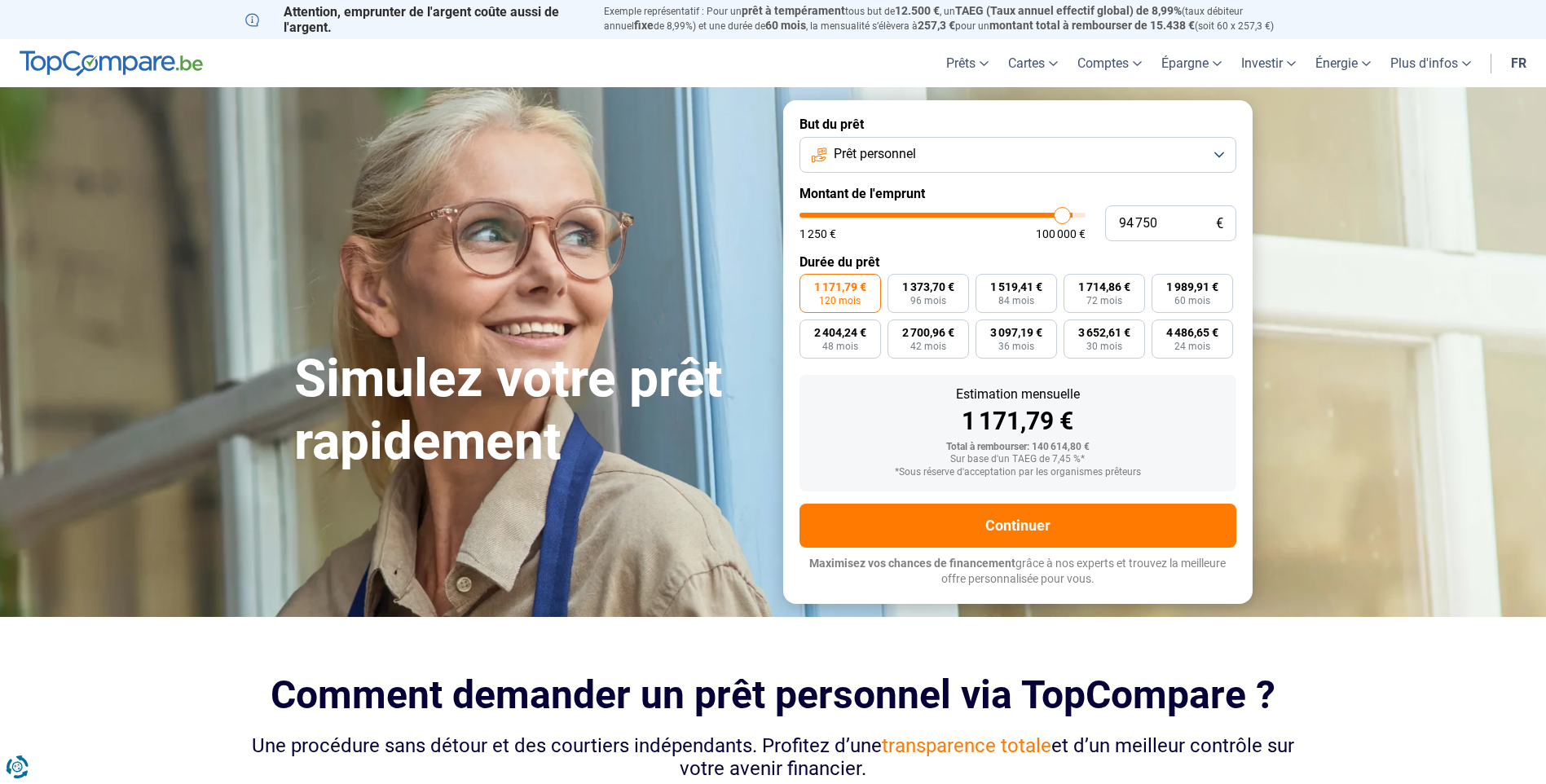
type input "94 500"
type input "94500"
type input "94 250"
type input "94250"
type input "94 000"
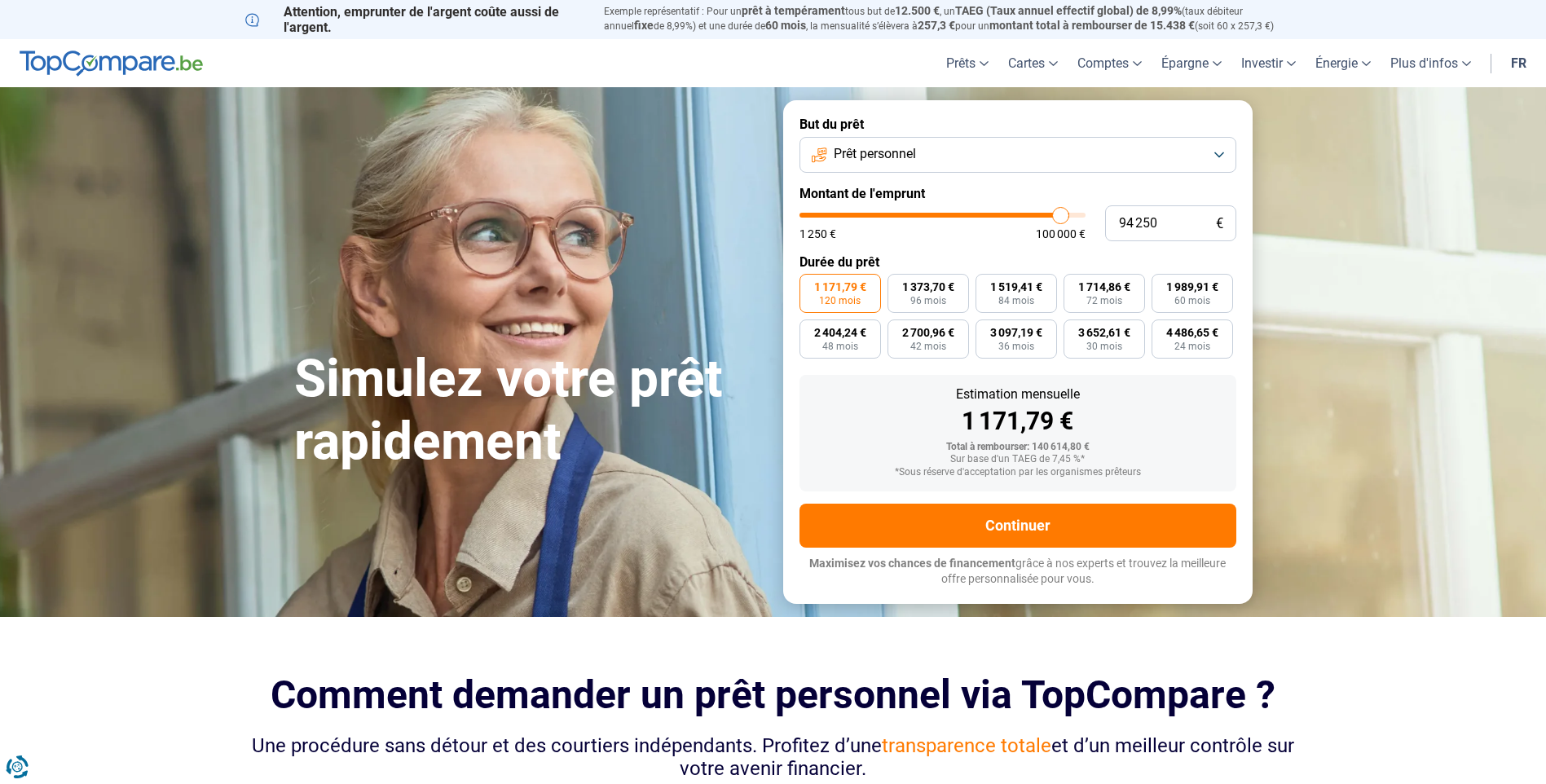
type input "94000"
type input "93 500"
type input "93500"
type input "93 250"
type input "93250"
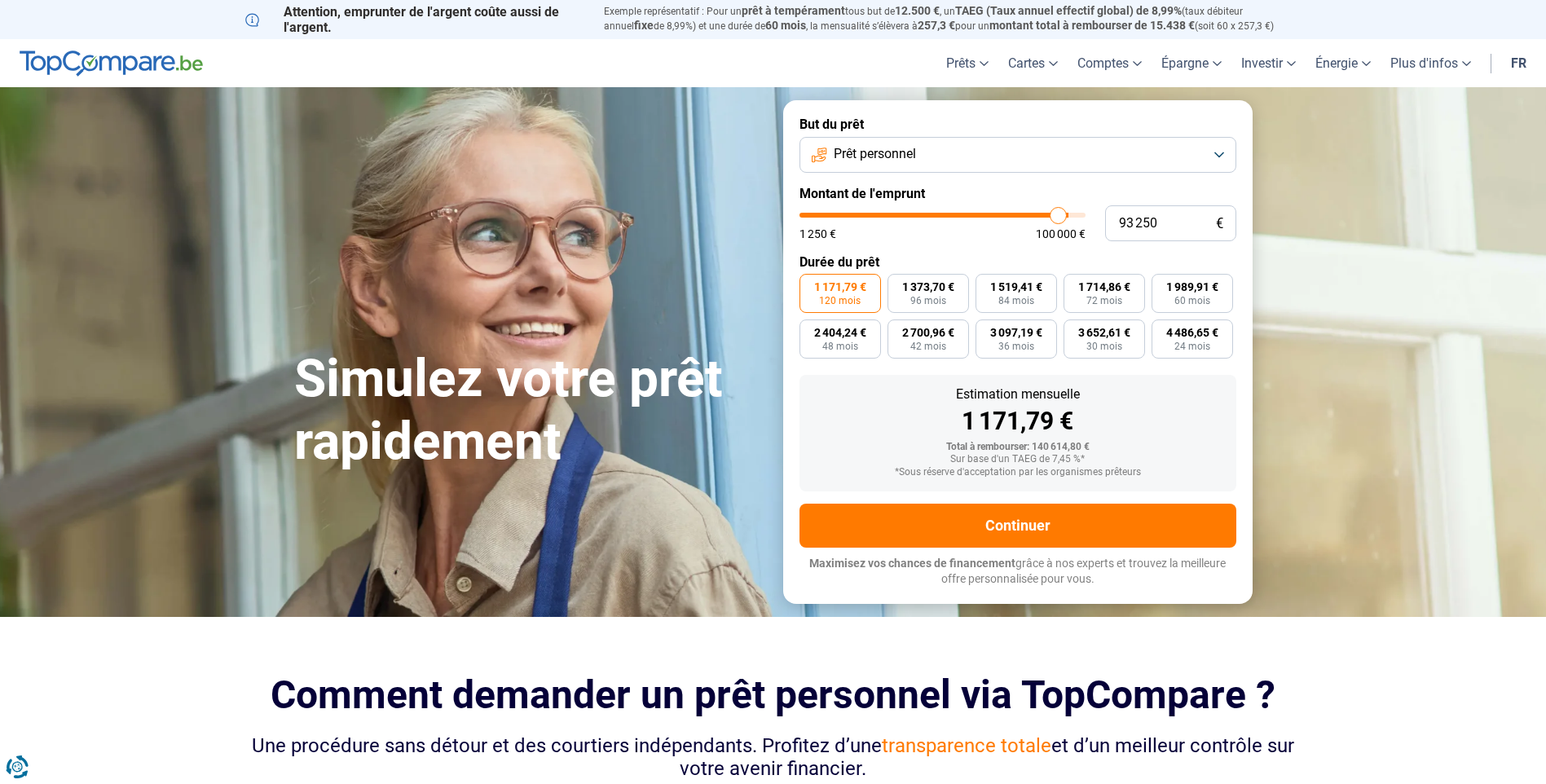
type input "93 000"
type input "93000"
type input "92 750"
type input "92750"
type input "92 000"
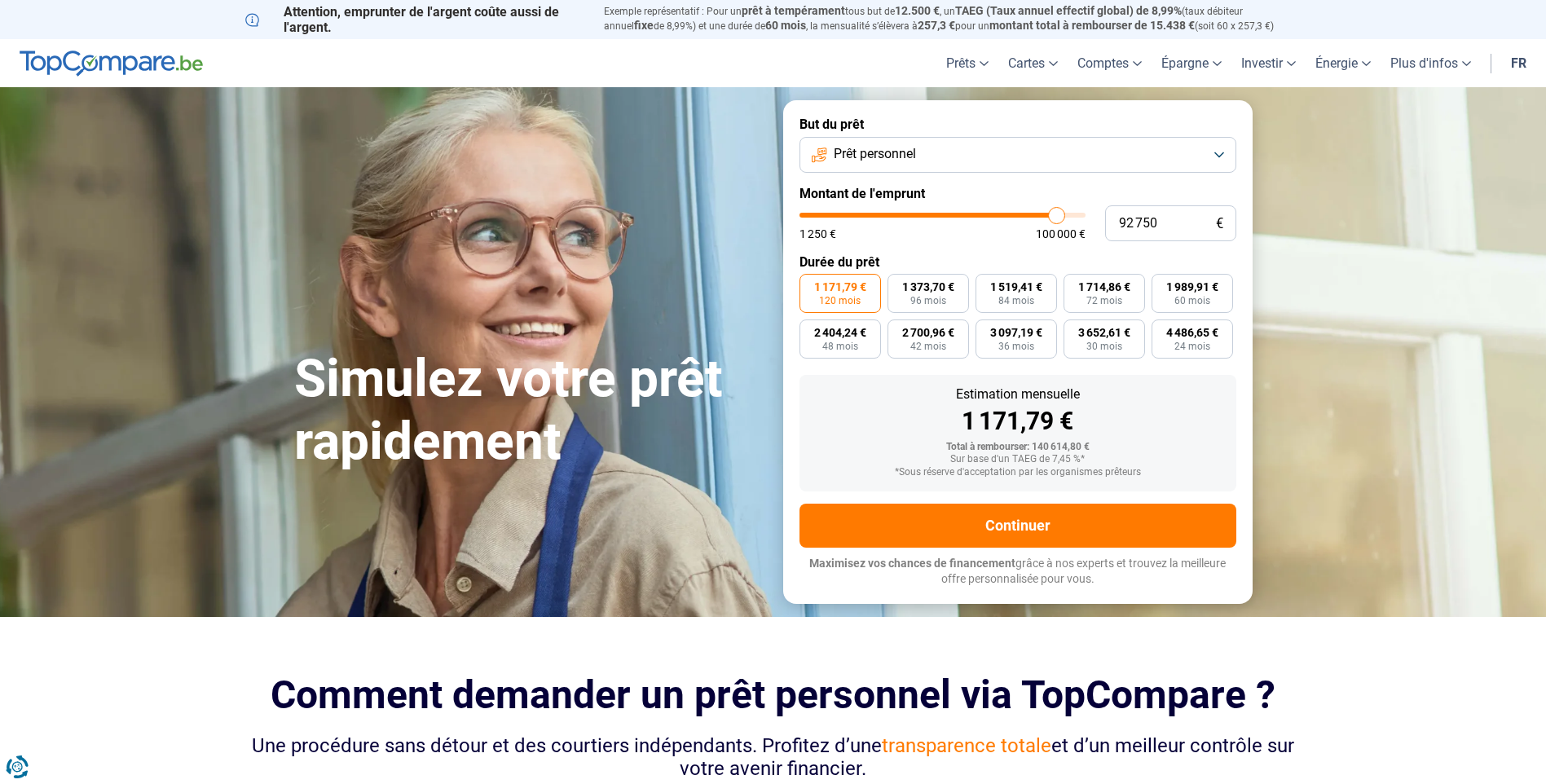
type input "92000"
type input "91 000"
type input "91000"
type input "90 000"
type input "90000"
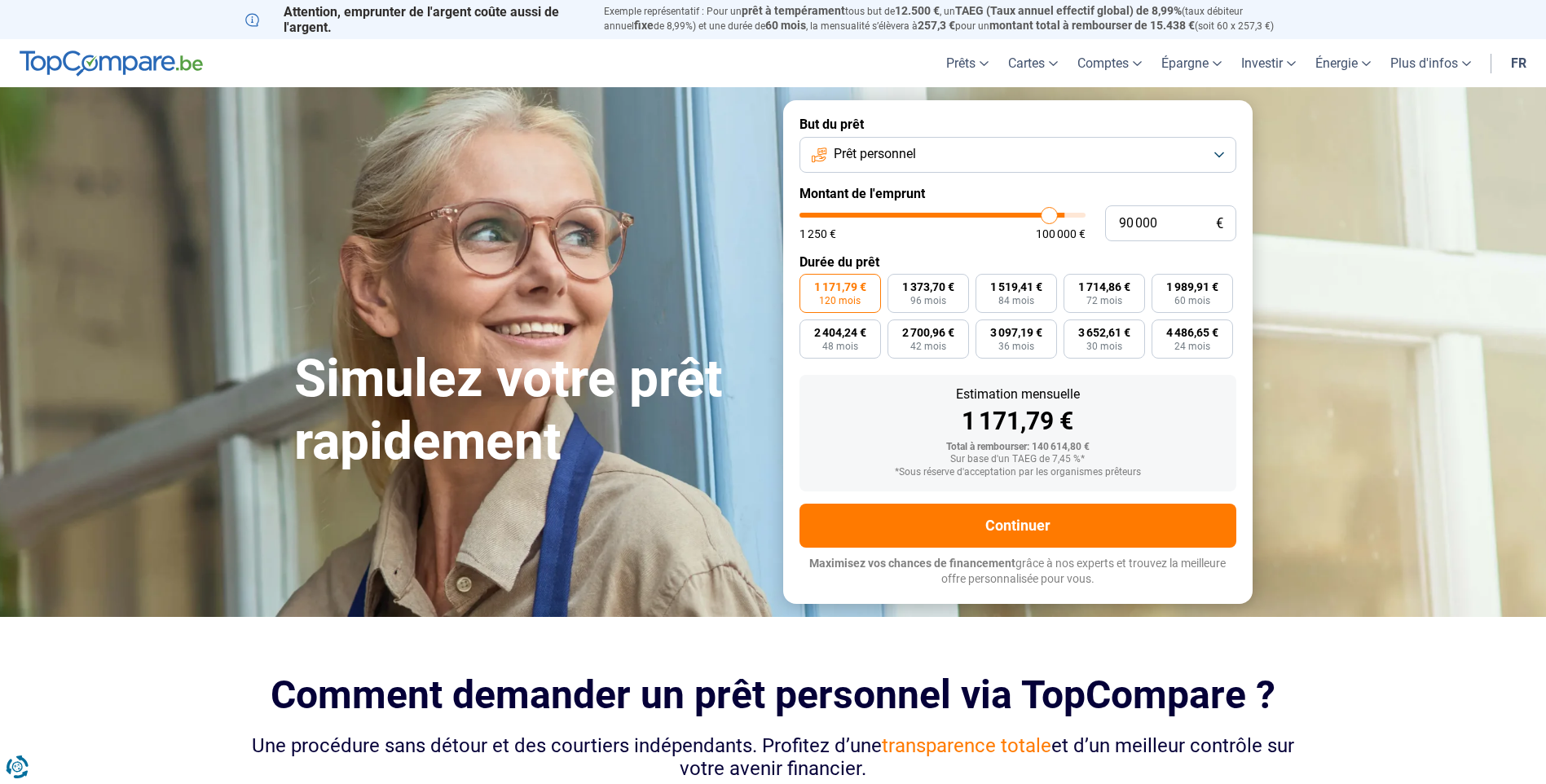
type input "89 500"
type input "89500"
type input "88 750"
type input "88750"
type input "88 500"
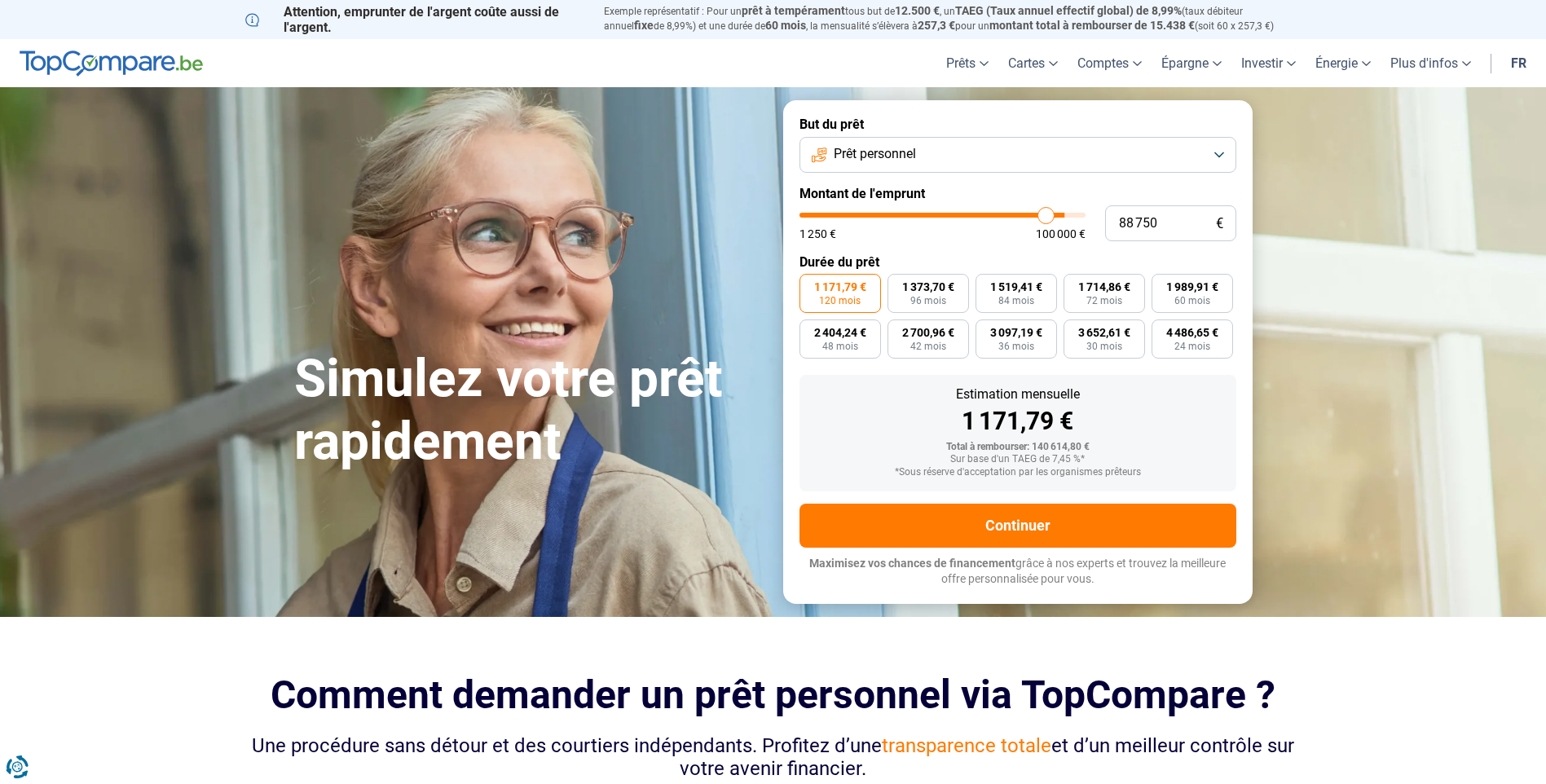
type input "88500"
type input "87 500"
type input "87500"
type input "87 000"
type input "87000"
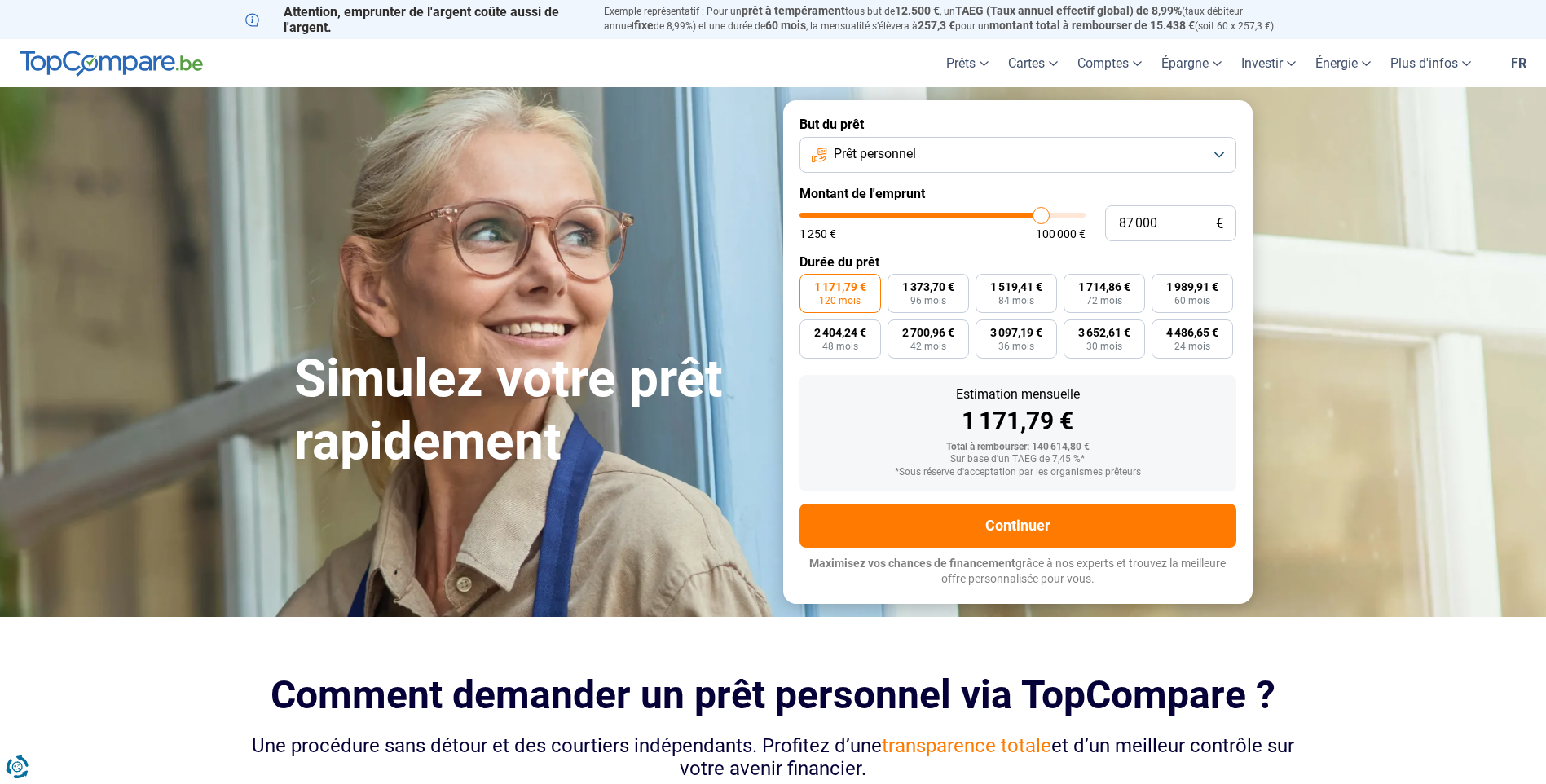
type input "85 250"
type input "85250"
type input "83 250"
type input "83250"
type input "82 500"
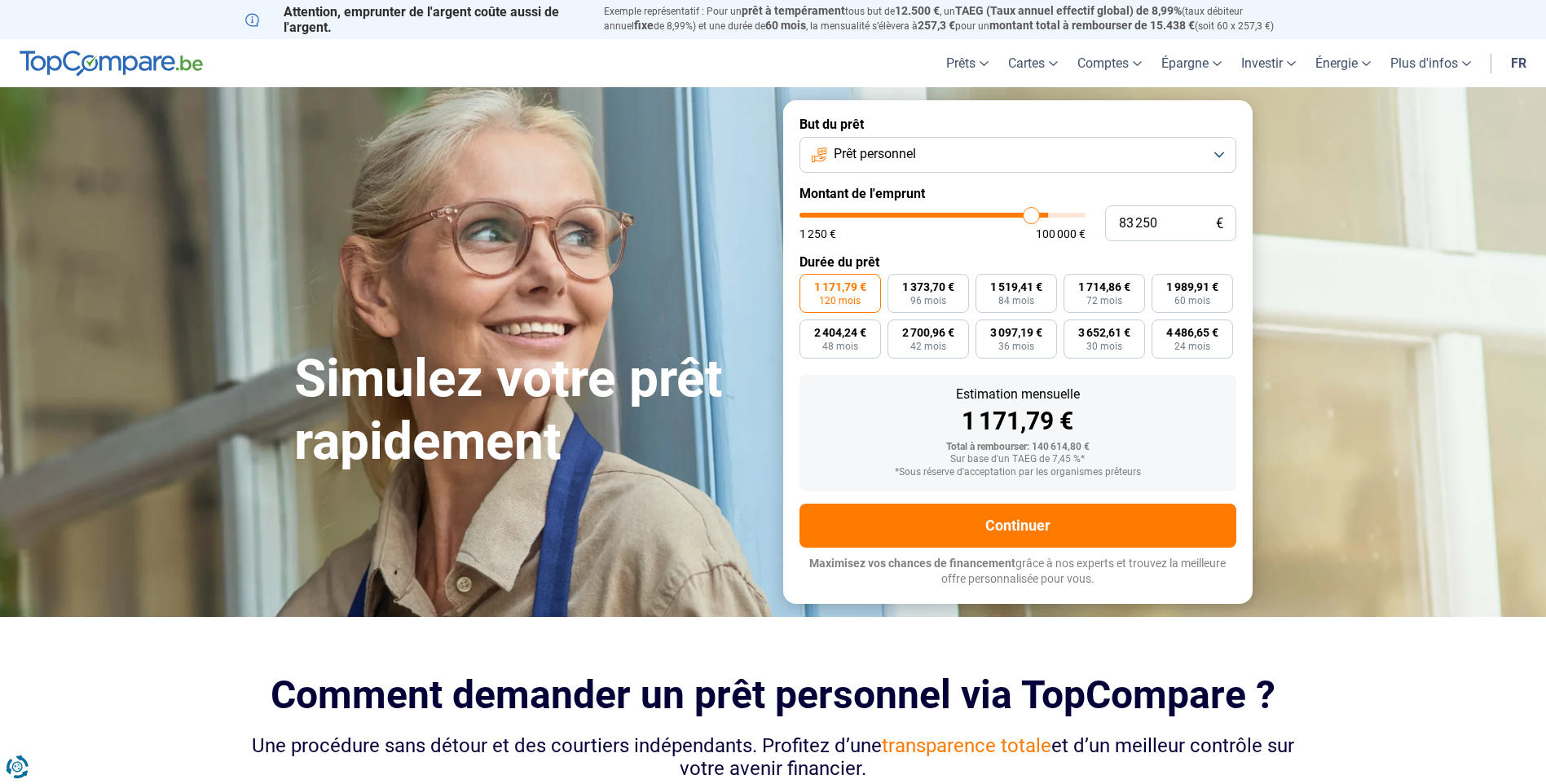
type input "82500"
type input "82 250"
type input "82250"
type input "81 750"
type input "81750"
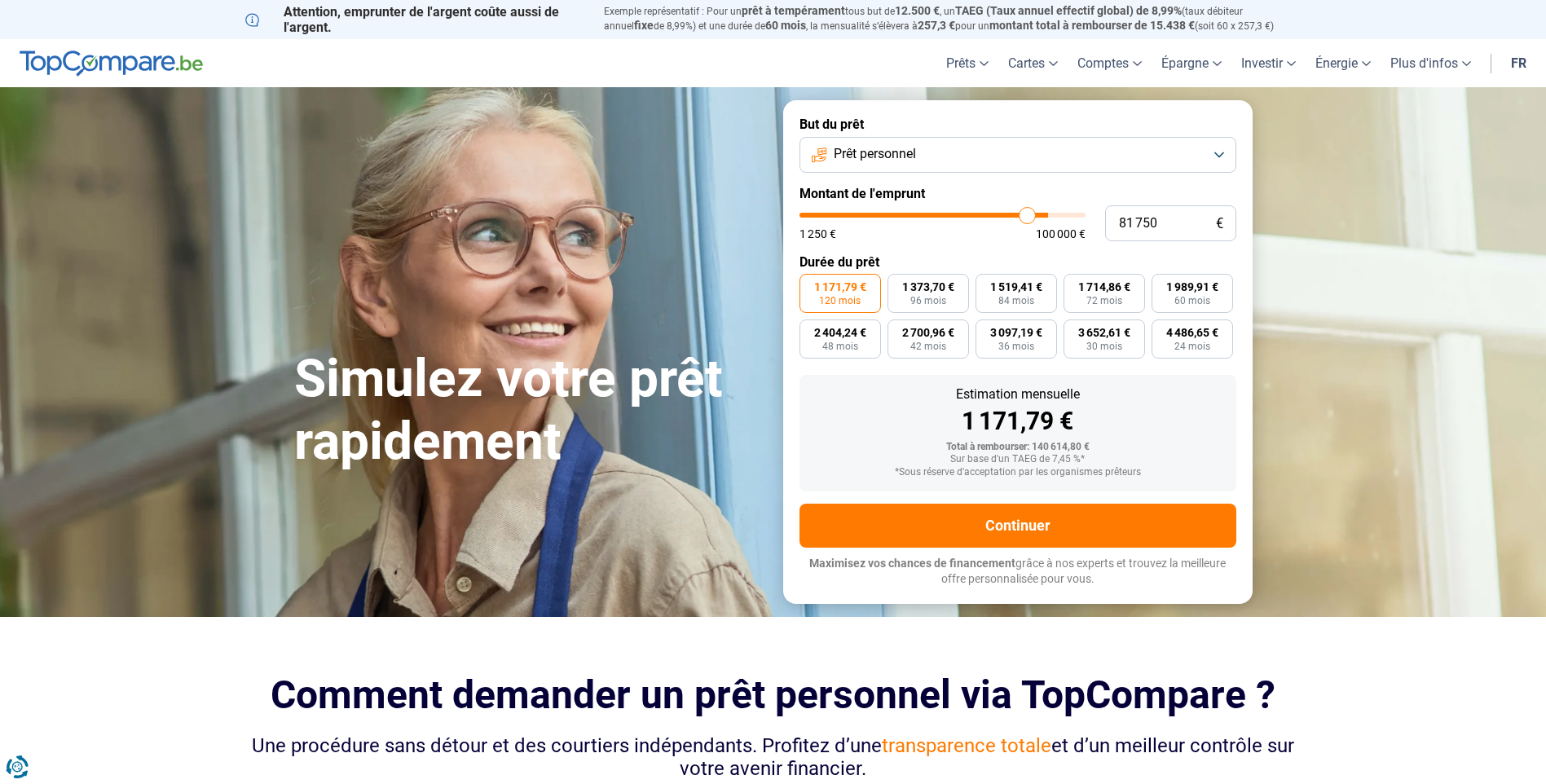
type input "81 250"
type input "81250"
type input "79 500"
type input "79500"
type input "76 750"
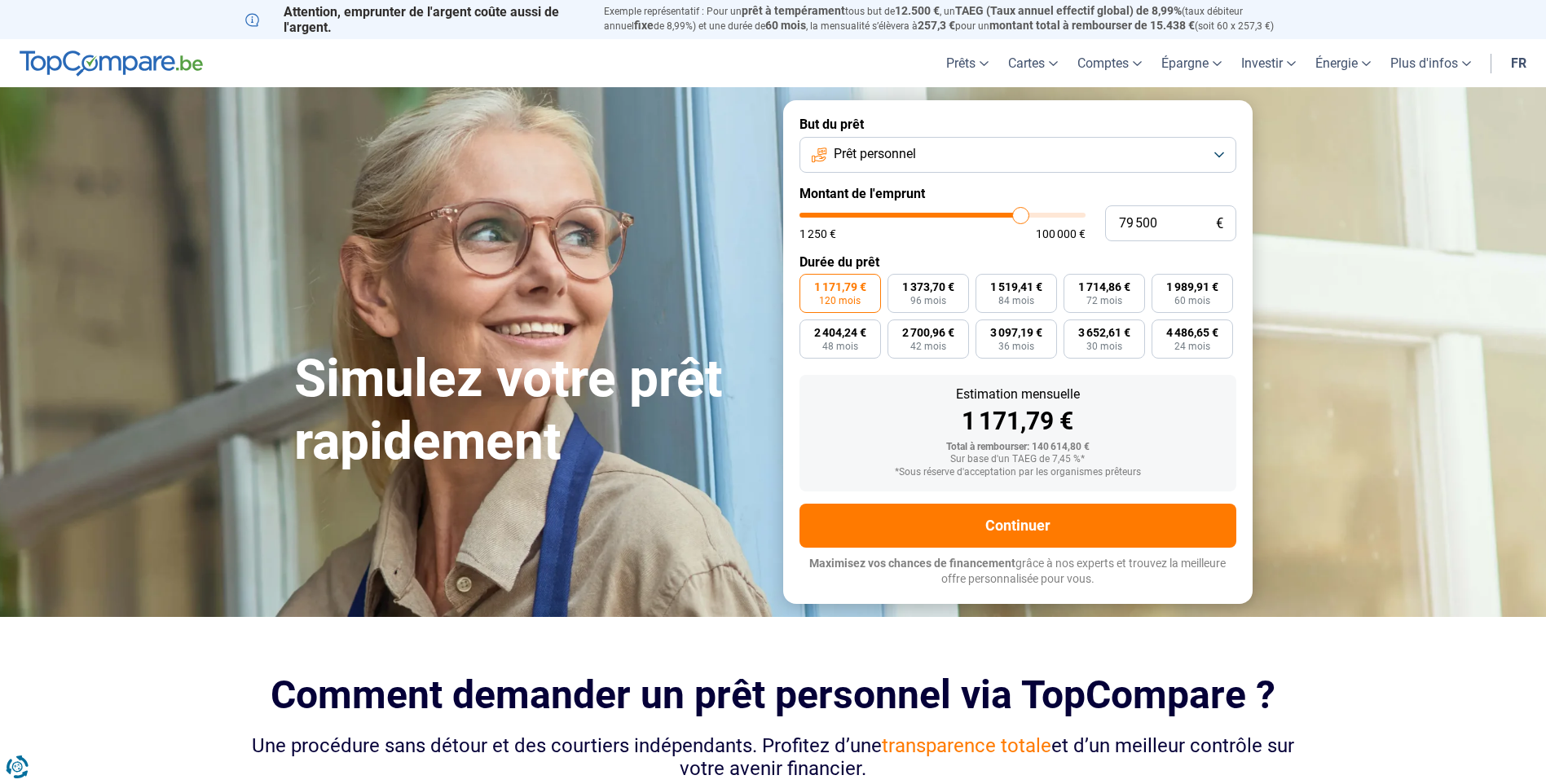
type input "76750"
type input "72 250"
type input "72250"
type input "69 500"
type input "69500"
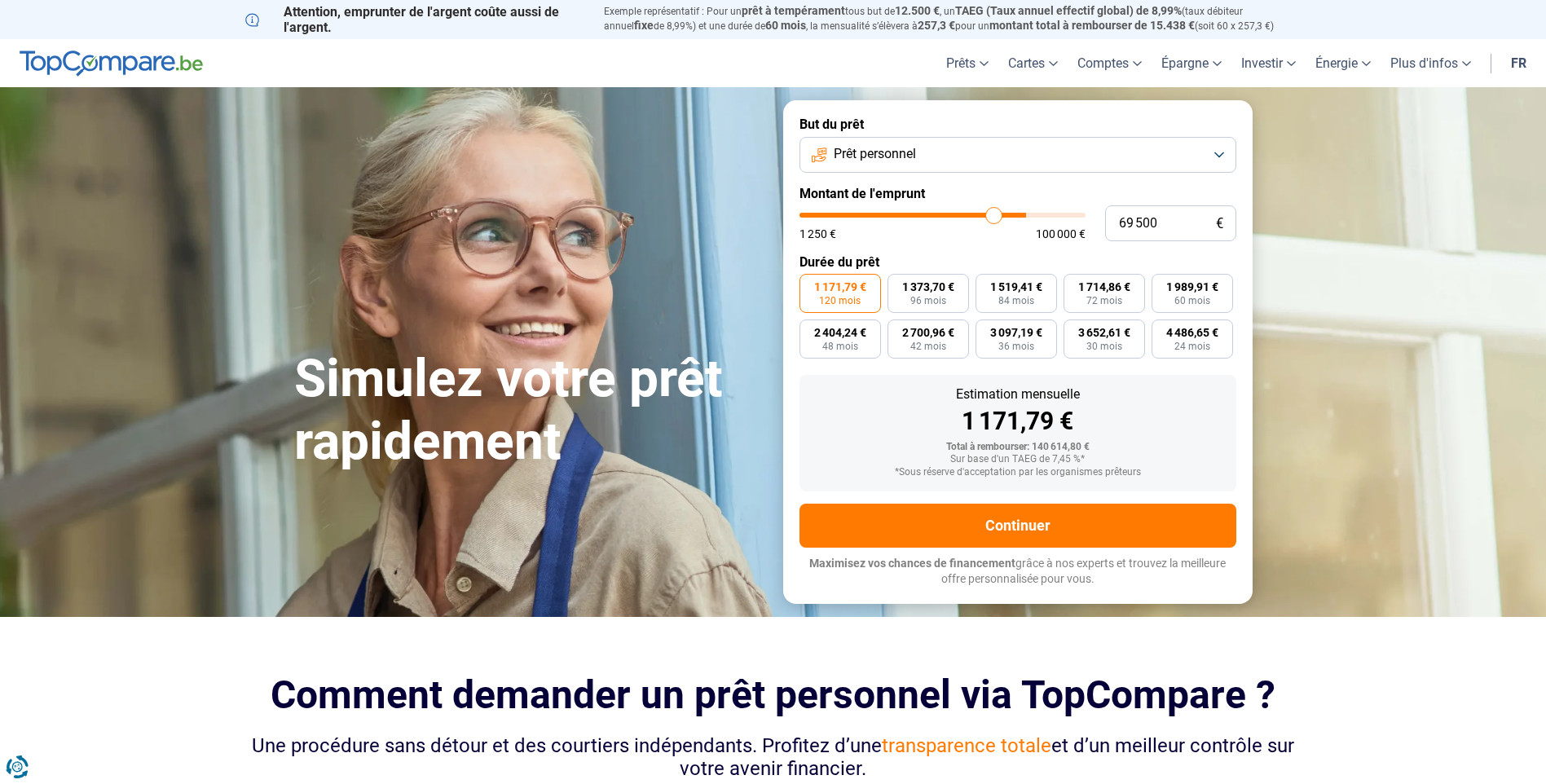
type input "67 750"
type input "67750"
type input "67 250"
type input "67250"
type input "66 750"
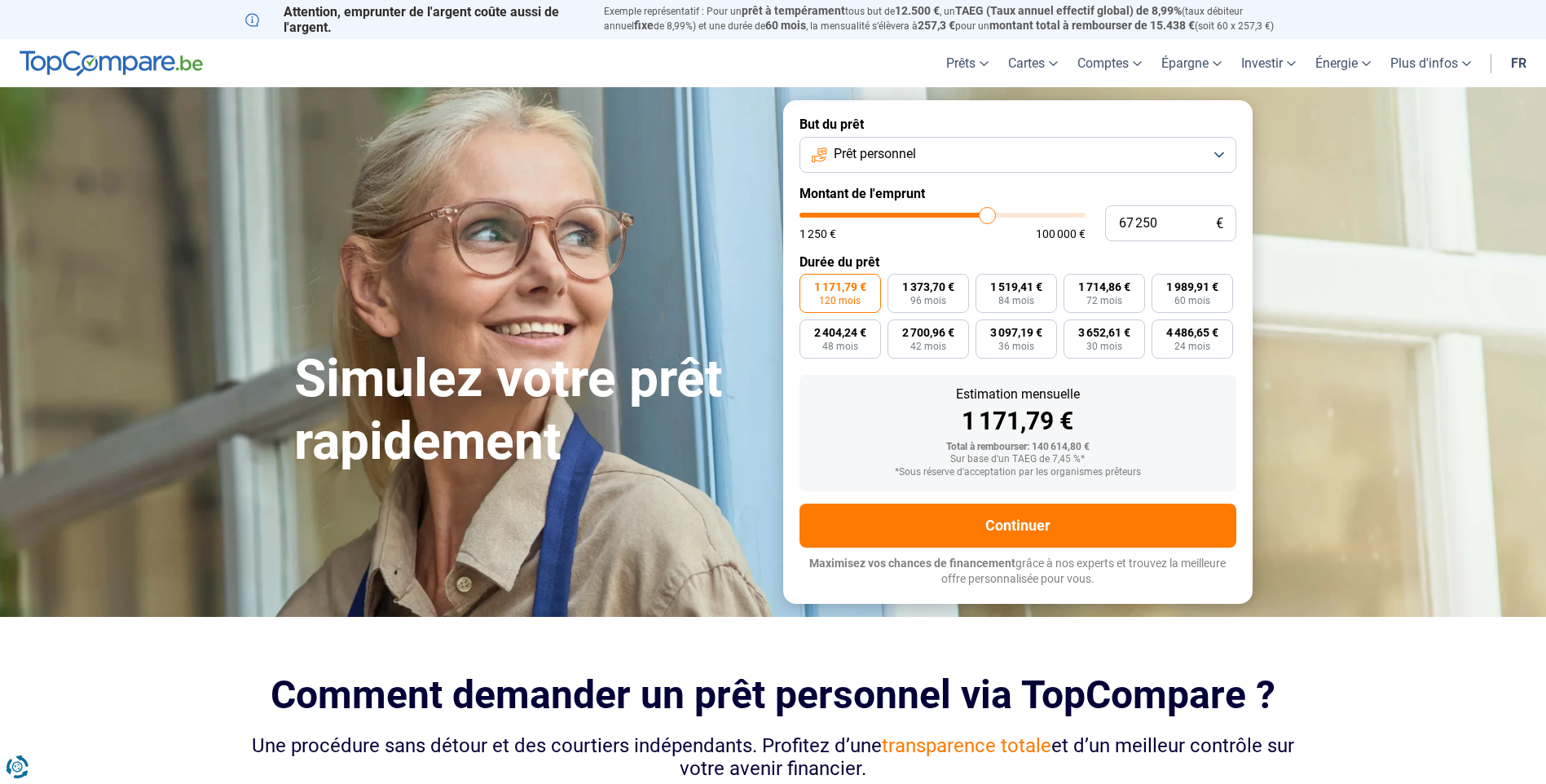
type input "66750"
type input "64 750"
type input "64750"
type input "64 250"
type input "64250"
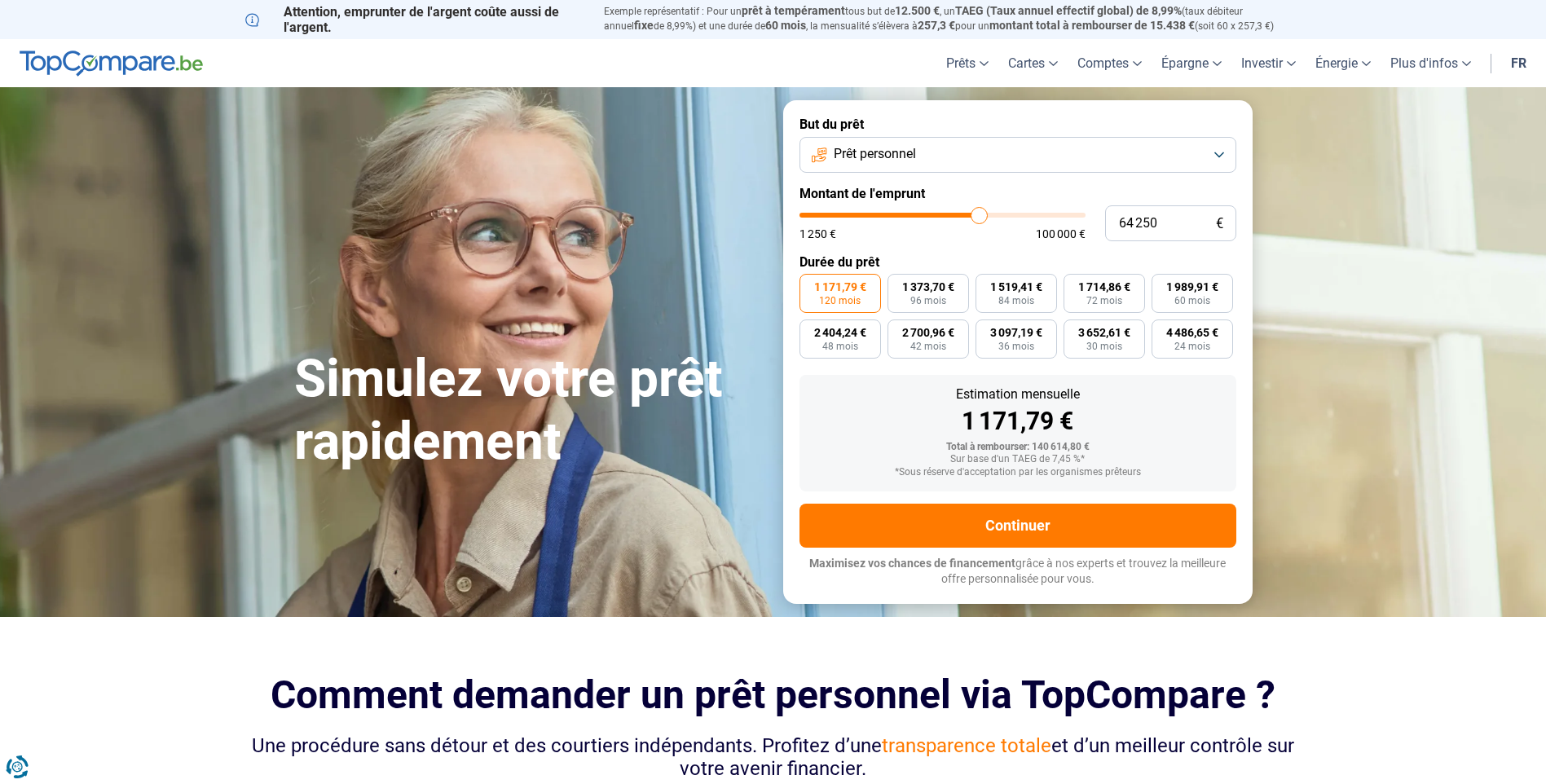
type input "63 750"
type input "63750"
type input "63 500"
type input "63500"
type input "63 250"
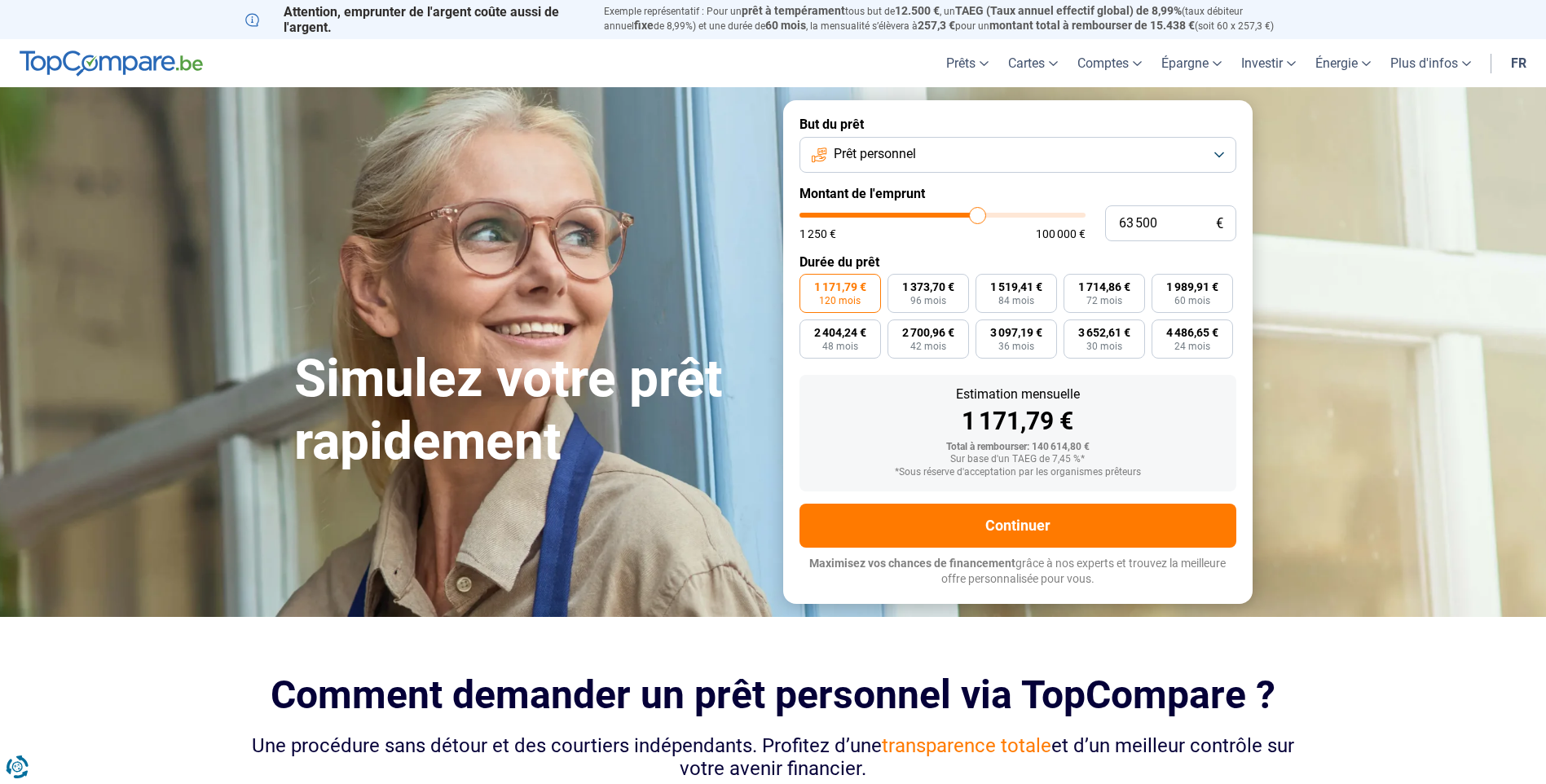
type input "63250"
type input "63 000"
drag, startPoint x: 1074, startPoint y: 218, endPoint x: 983, endPoint y: 223, distance: 91.1
click at [983, 218] on input "range" at bounding box center [943, 215] width 286 height 5
click at [981, 217] on input "range" at bounding box center [943, 215] width 286 height 5
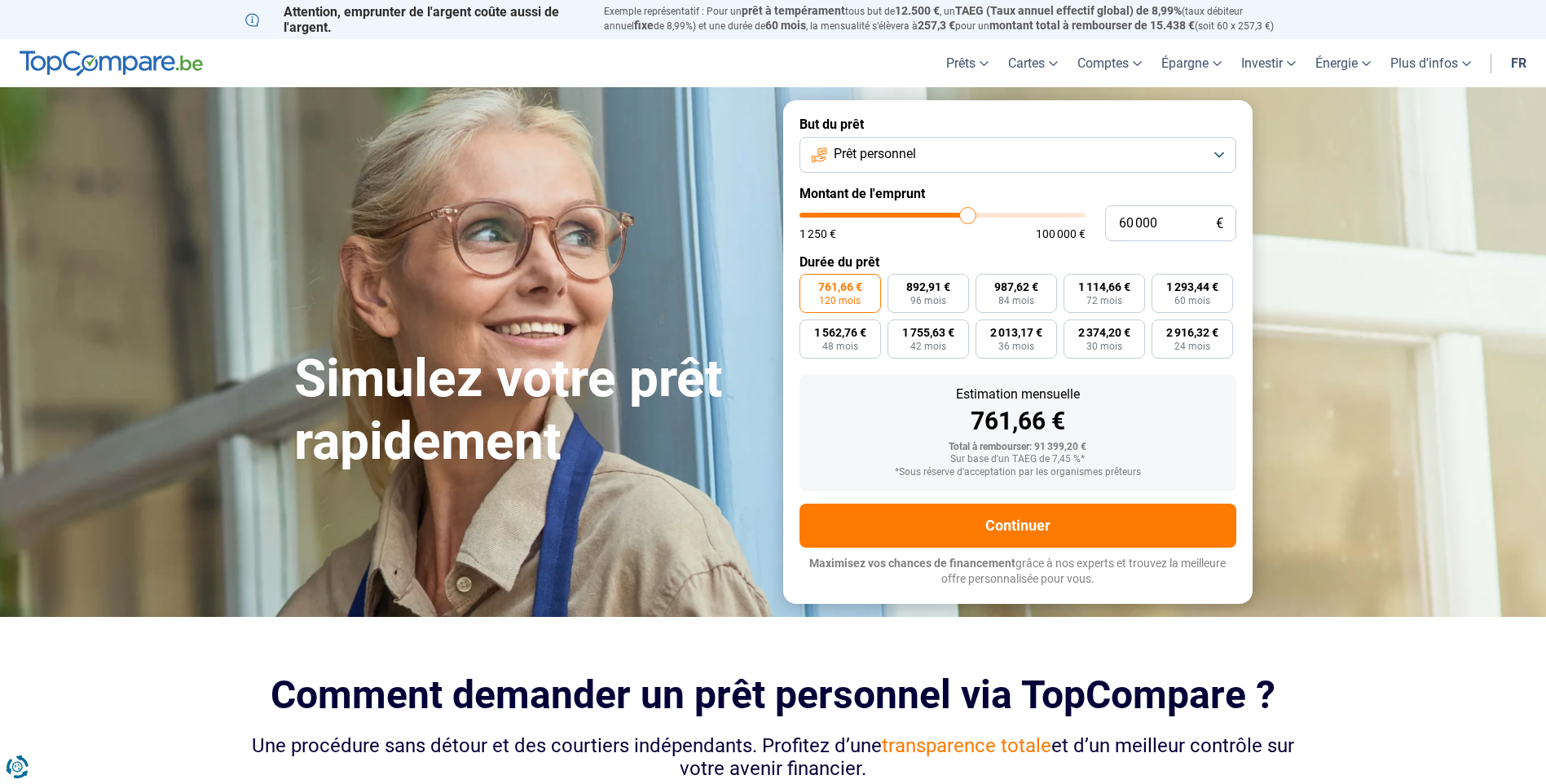
drag, startPoint x: 981, startPoint y: 217, endPoint x: 967, endPoint y: 217, distance: 14.0
click at [967, 217] on input "range" at bounding box center [943, 215] width 286 height 5
drag, startPoint x: 970, startPoint y: 215, endPoint x: 996, endPoint y: 220, distance: 26.5
click at [996, 218] on input "range" at bounding box center [943, 215] width 286 height 5
click at [990, 218] on input "range" at bounding box center [943, 215] width 286 height 5
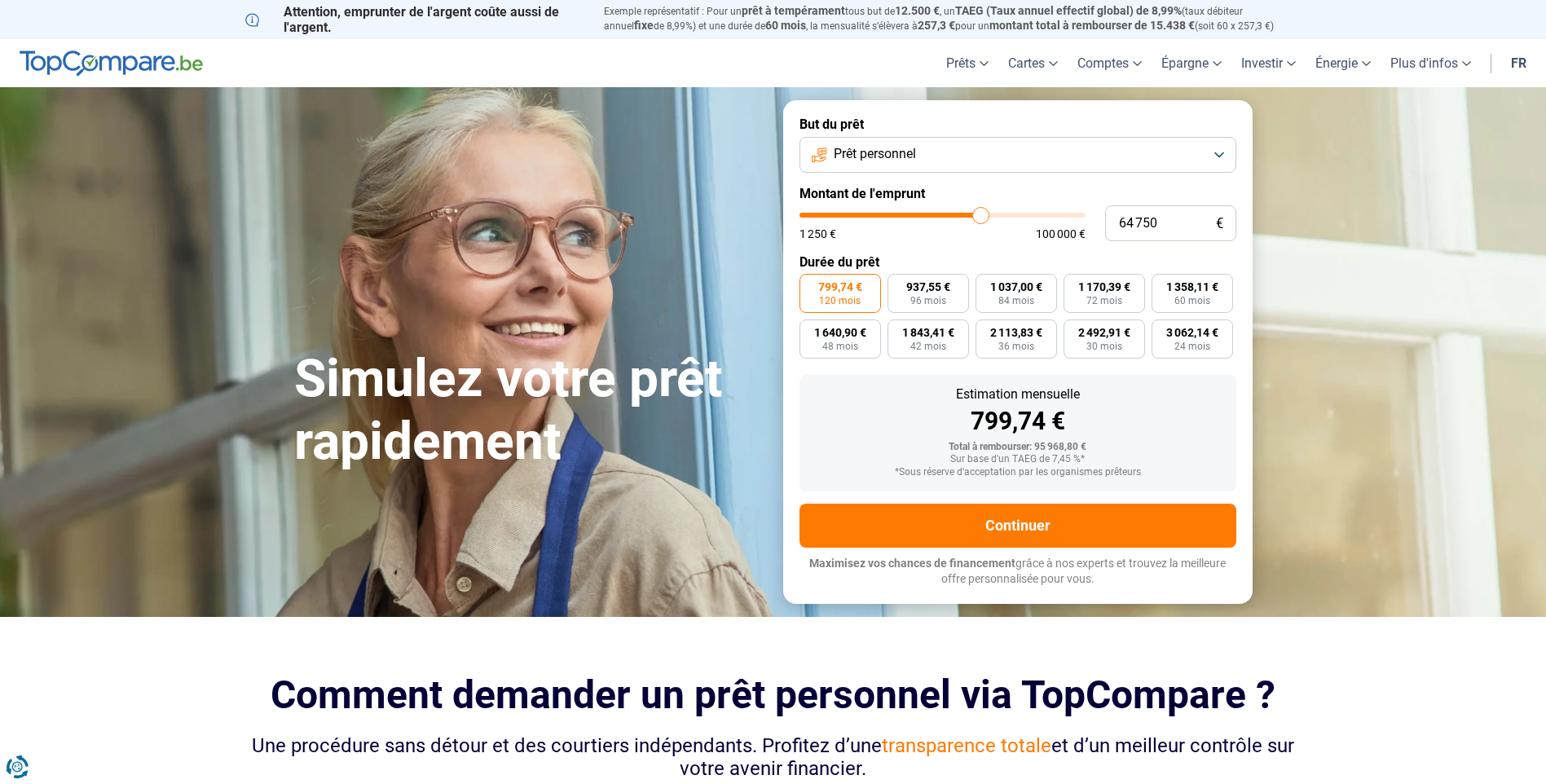
drag, startPoint x: 990, startPoint y: 220, endPoint x: 980, endPoint y: 217, distance: 10.4
click at [980, 217] on input "range" at bounding box center [943, 215] width 286 height 5
click at [1158, 222] on input "64 750" at bounding box center [1171, 223] width 132 height 36
click at [1175, 137] on button "Prêt personnel" at bounding box center [1017, 155] width 437 height 36
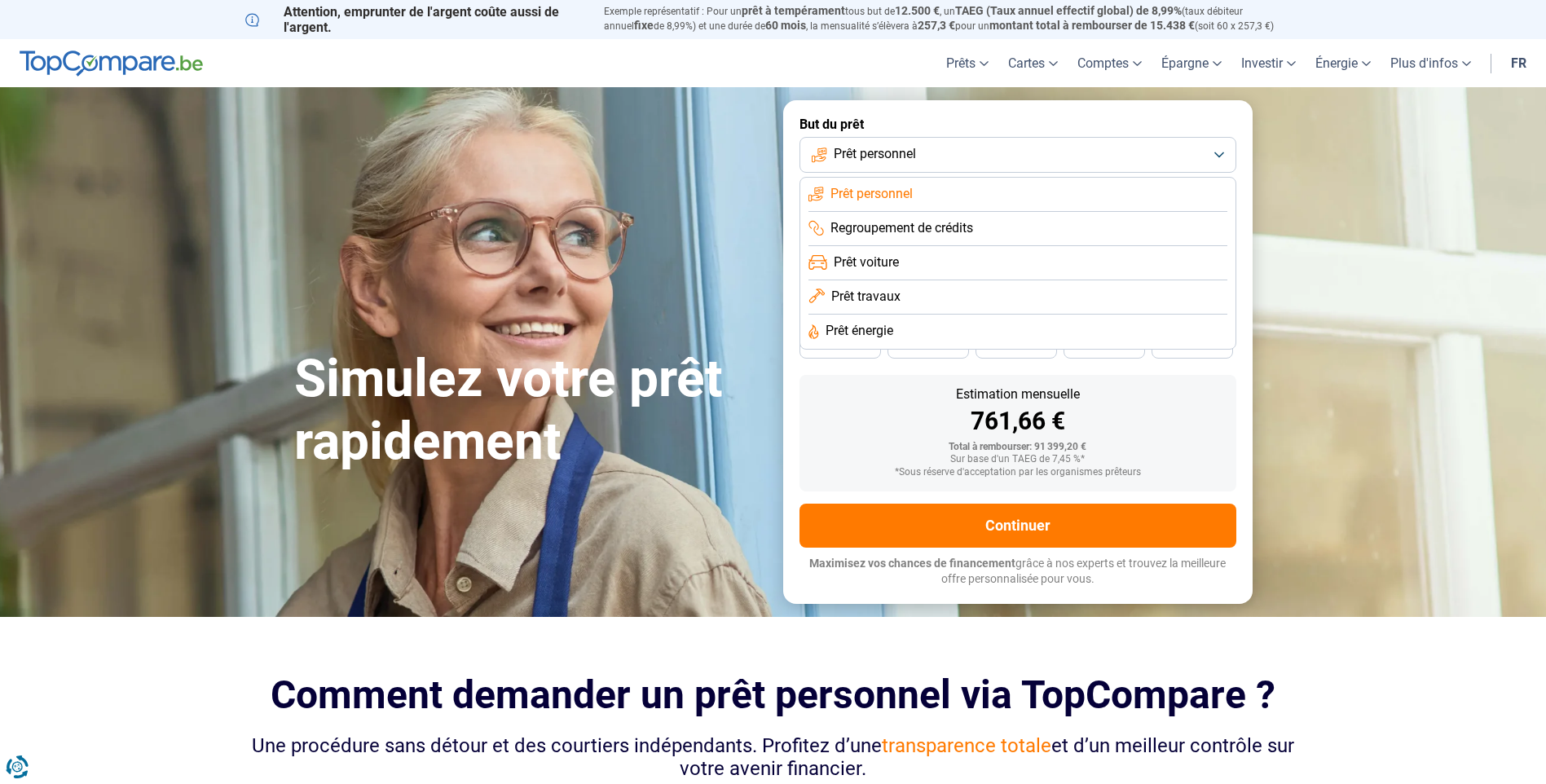
click at [871, 261] on span "Prêt voiture" at bounding box center [866, 262] width 65 height 18
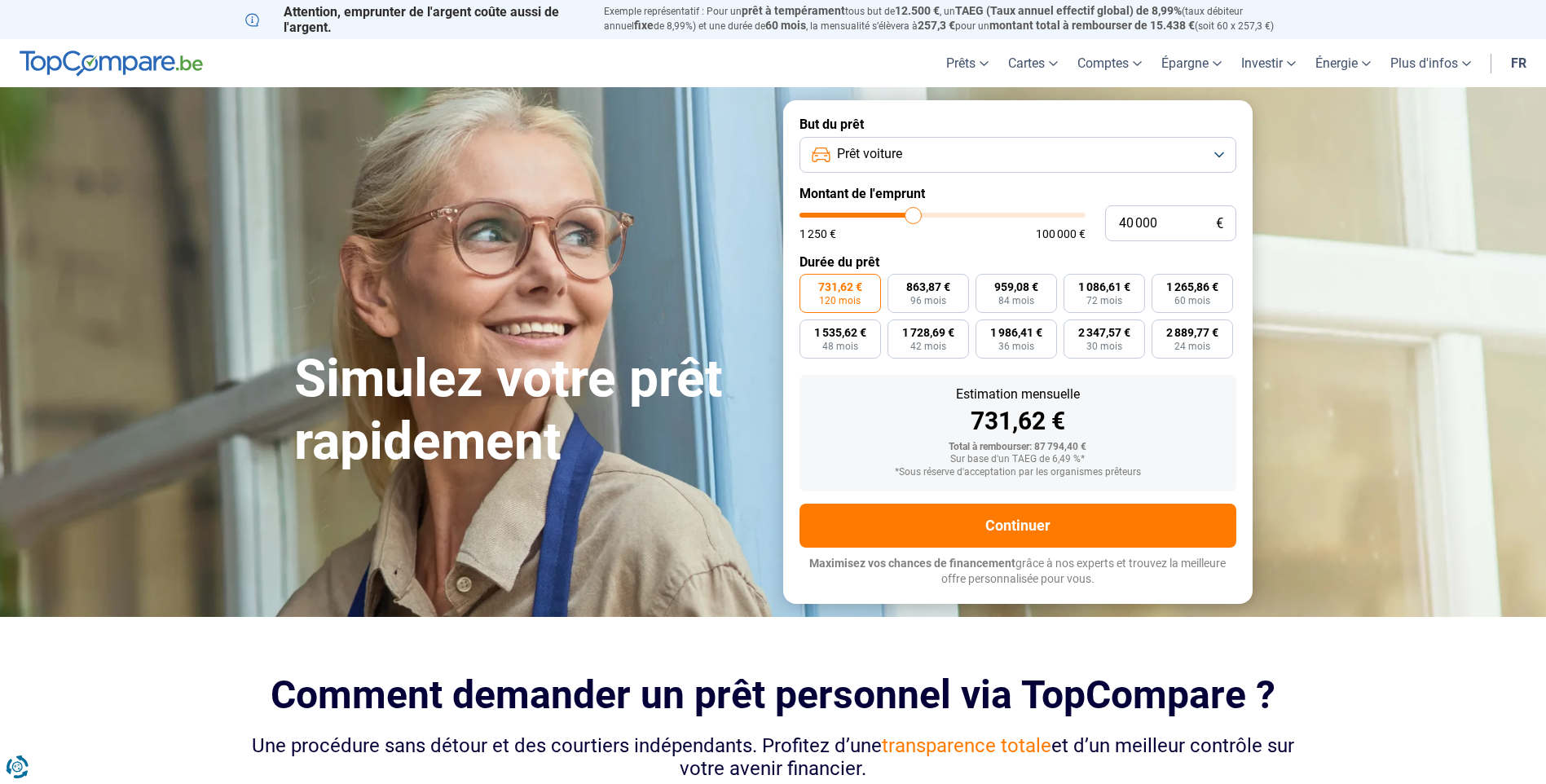
drag, startPoint x: 980, startPoint y: 213, endPoint x: 914, endPoint y: 219, distance: 66.3
click at [914, 218] on input "range" at bounding box center [943, 215] width 286 height 5
drag, startPoint x: 914, startPoint y: 215, endPoint x: 890, endPoint y: 211, distance: 24.3
click at [890, 213] on input "range" at bounding box center [943, 215] width 286 height 5
